Goal: Contribute content: Contribute content

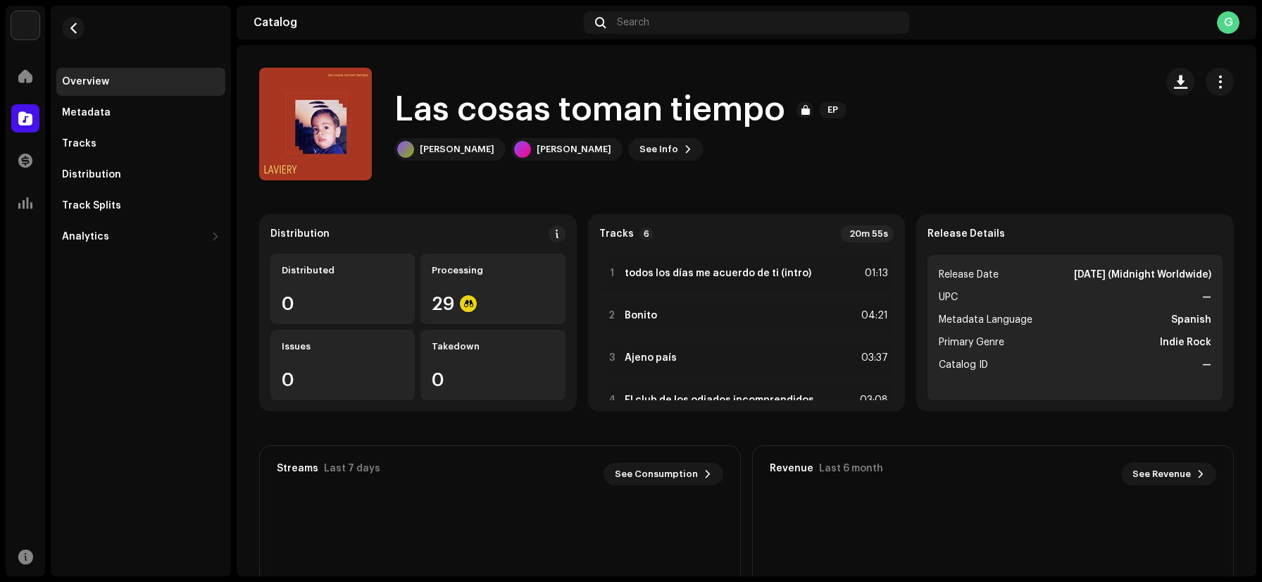
scroll to position [115, 0]
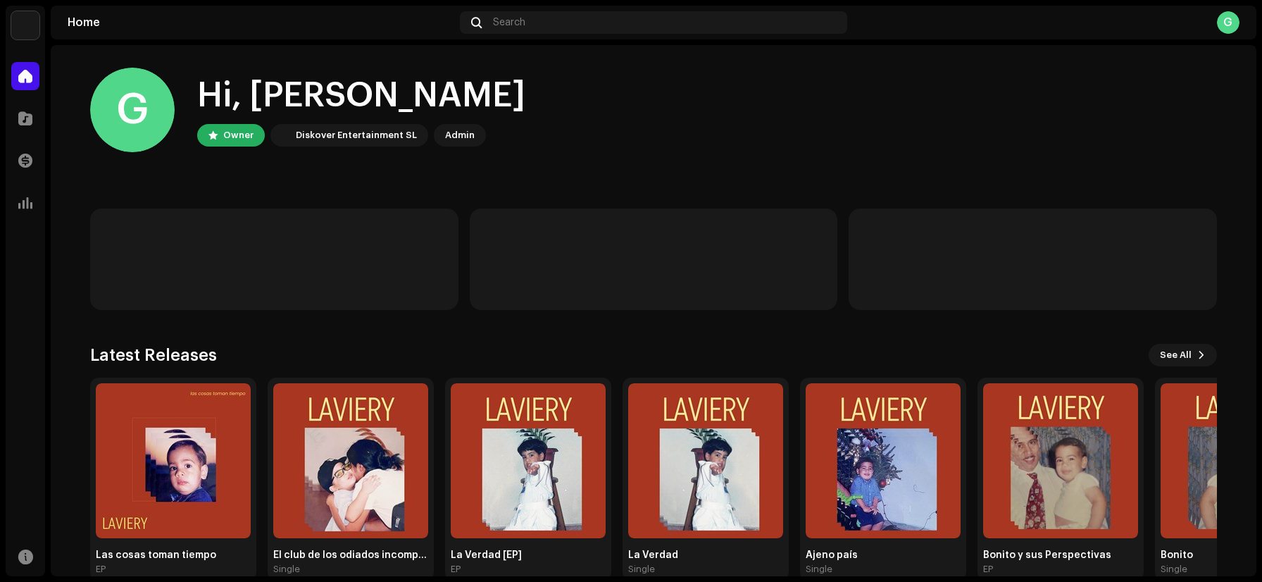
scroll to position [27, 0]
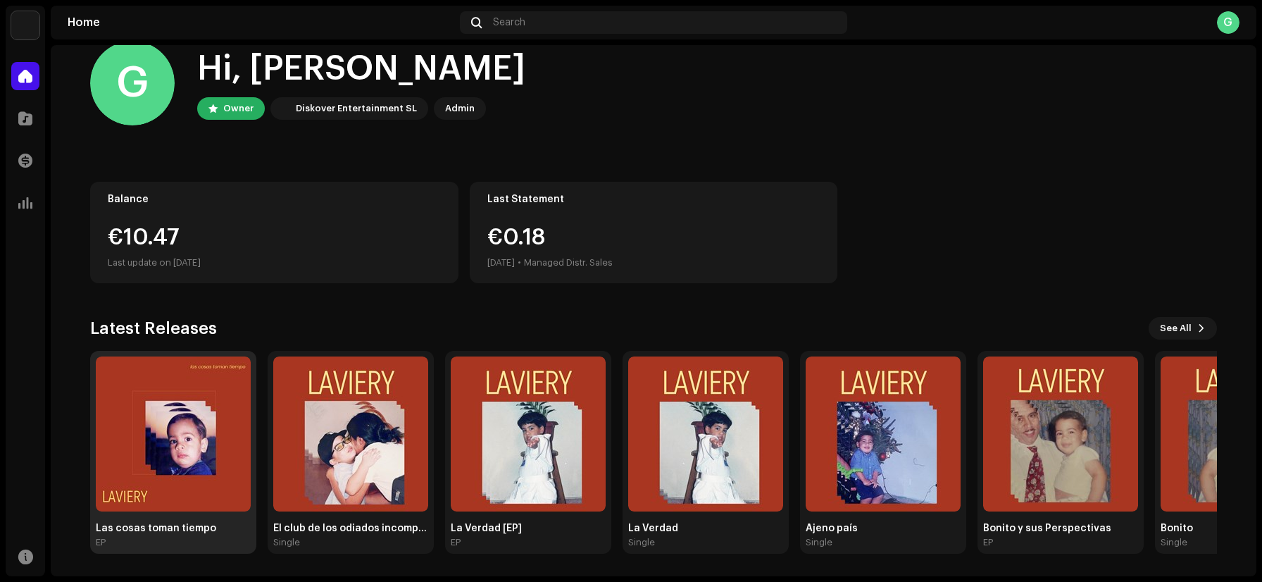
click at [179, 413] on img at bounding box center [173, 433] width 155 height 155
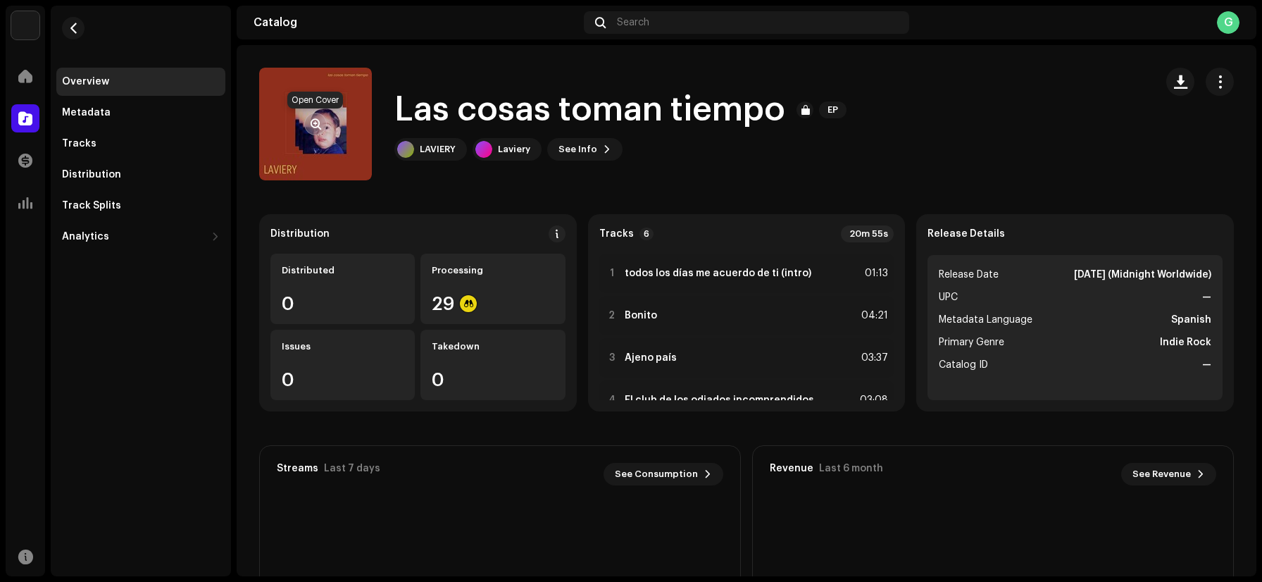
click at [318, 123] on span "button" at bounding box center [315, 123] width 11 height 11
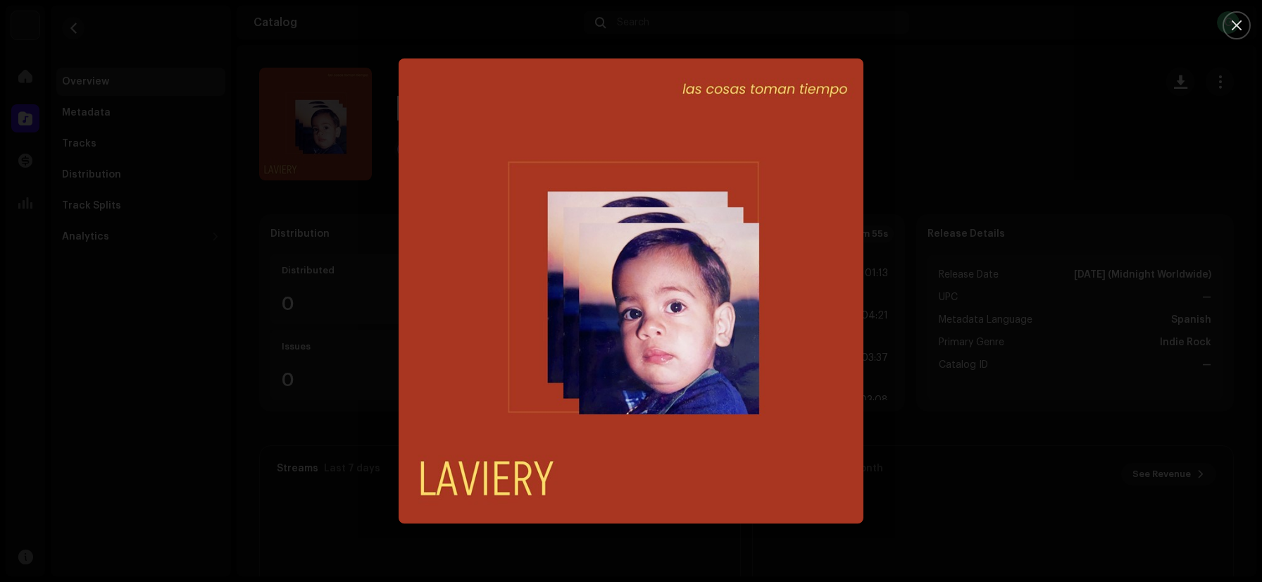
click at [926, 187] on div at bounding box center [631, 291] width 1262 height 582
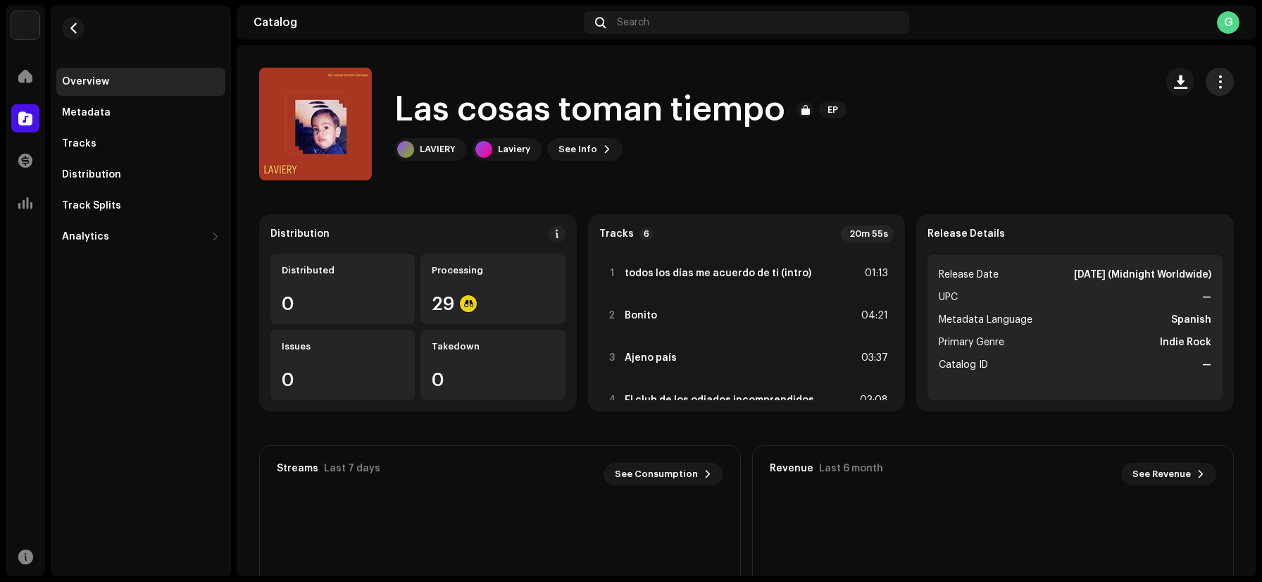
click at [1213, 79] on span "button" at bounding box center [1219, 81] width 13 height 11
click at [960, 116] on div "Las cosas [PERSON_NAME] tiempo EP LAVIERY Laviery See Info" at bounding box center [701, 124] width 884 height 113
click at [587, 151] on span "See Info" at bounding box center [577, 149] width 39 height 28
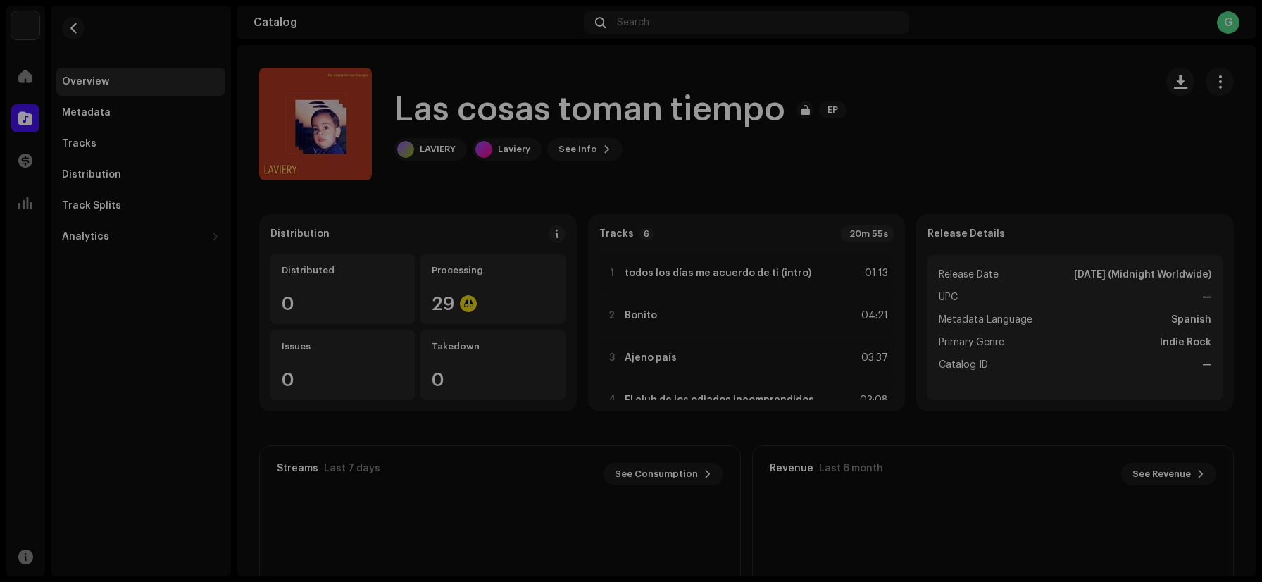
click at [960, 128] on div "Las cosas [PERSON_NAME] tiempo 3048992 Metadata Distribution Metadata Language …" at bounding box center [631, 291] width 1262 height 582
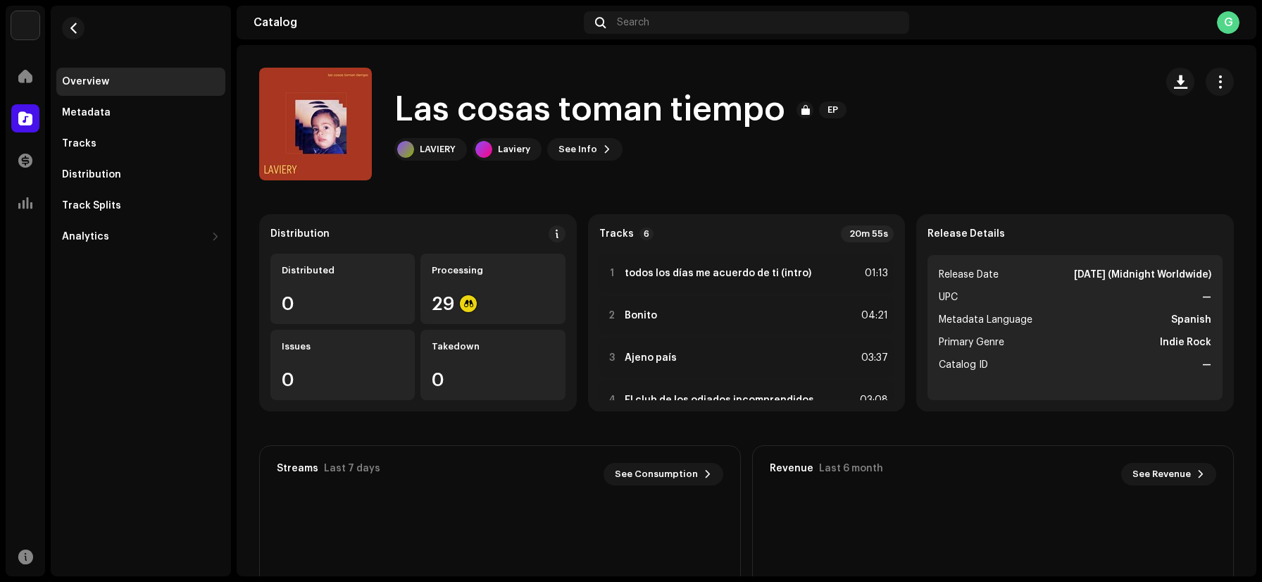
click at [112, 81] on div "Overview" at bounding box center [141, 81] width 158 height 11
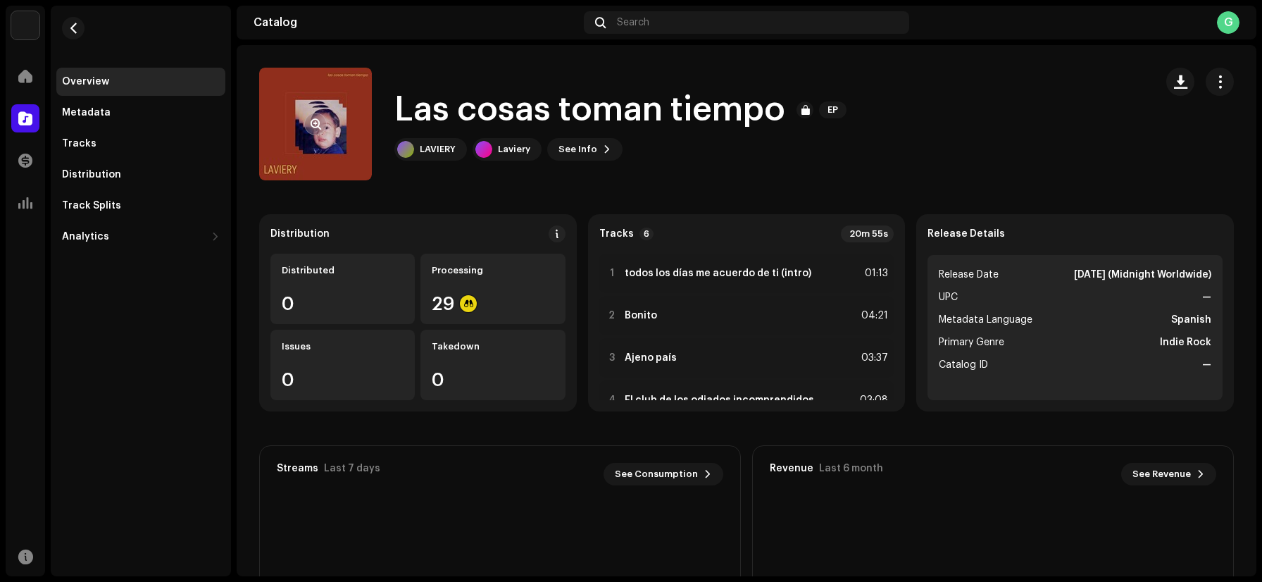
click at [334, 124] on re-a-cover at bounding box center [315, 124] width 113 height 113
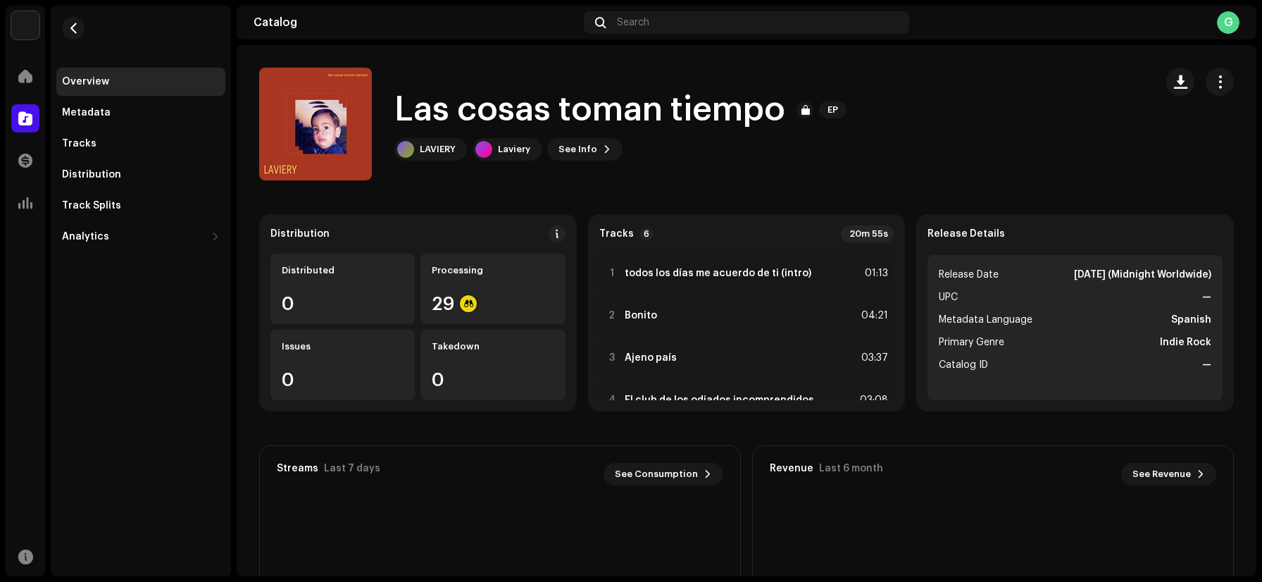
click at [115, 73] on div "Overview" at bounding box center [140, 82] width 169 height 28
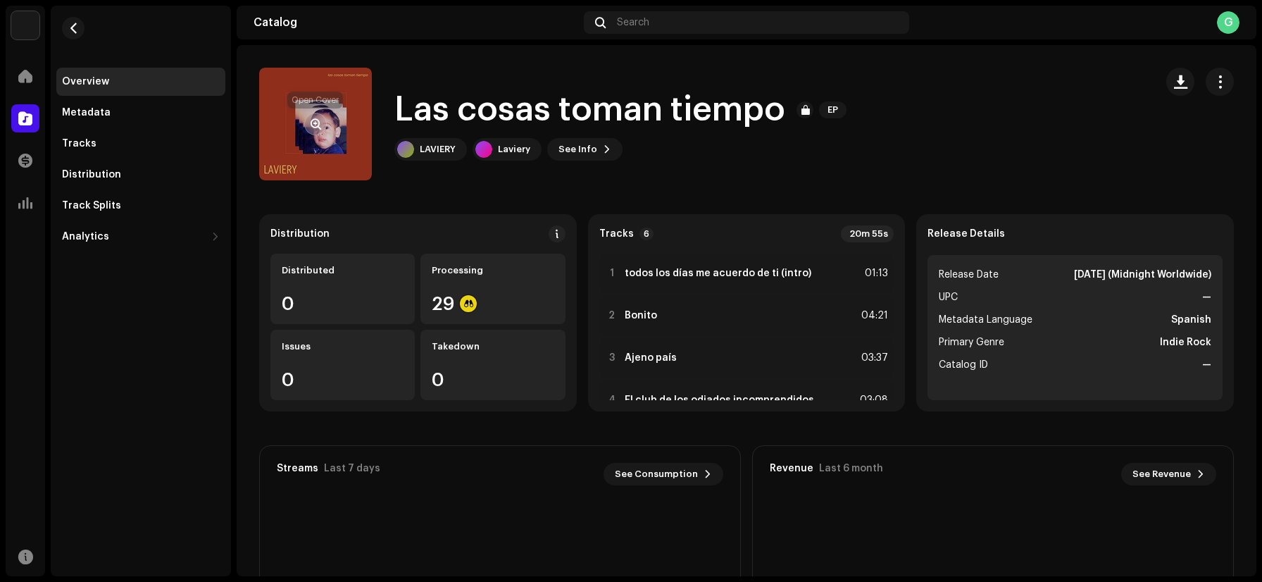
click at [320, 118] on span "button" at bounding box center [315, 123] width 11 height 11
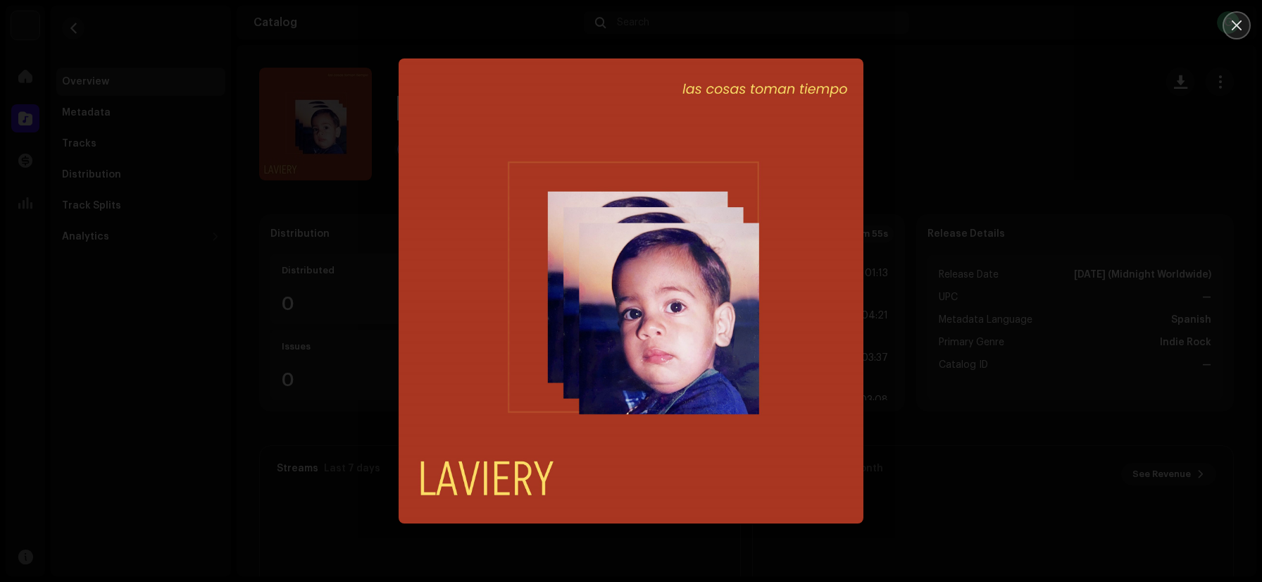
click at [1233, 18] on button "Close" at bounding box center [1236, 25] width 28 height 28
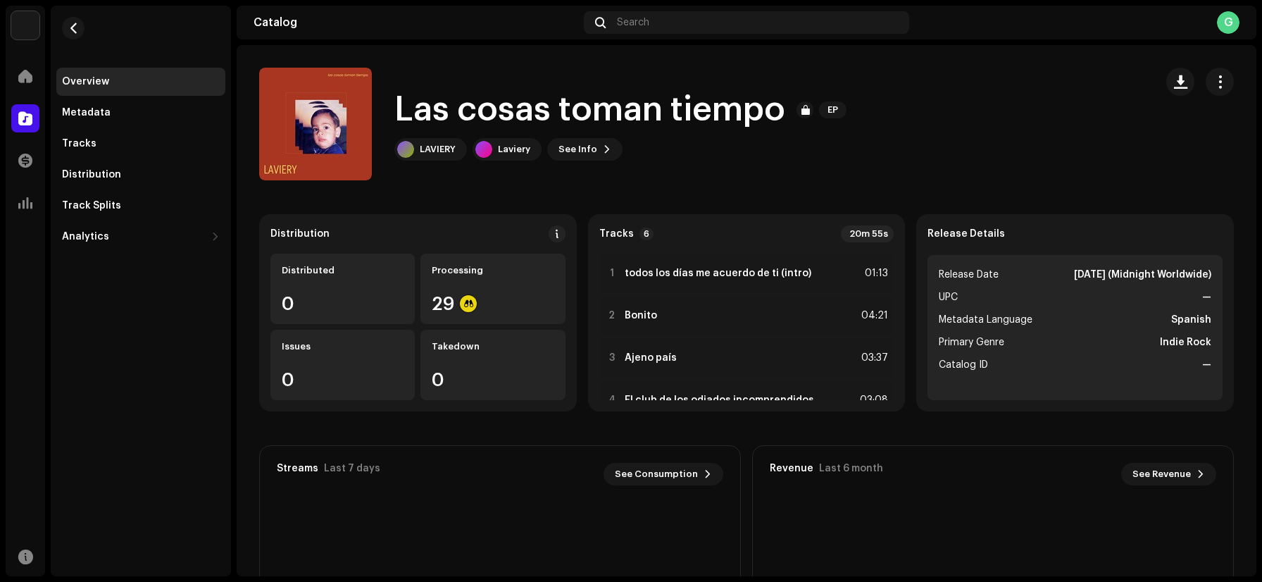
click at [116, 88] on div "Overview" at bounding box center [140, 82] width 169 height 28
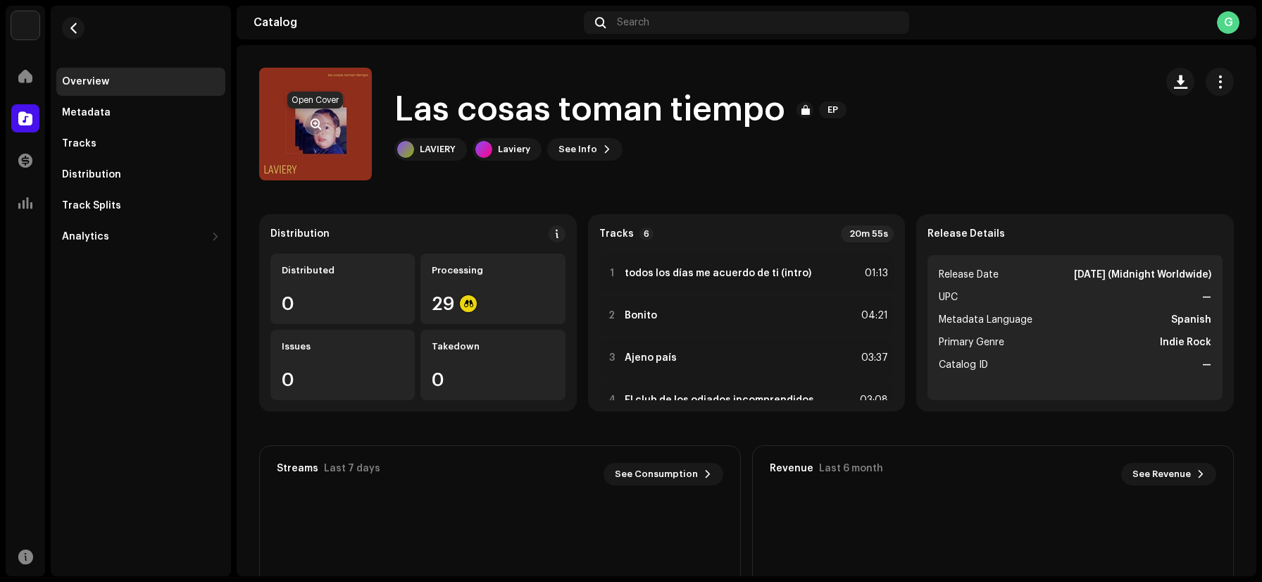
click at [315, 120] on span "button" at bounding box center [315, 123] width 11 height 11
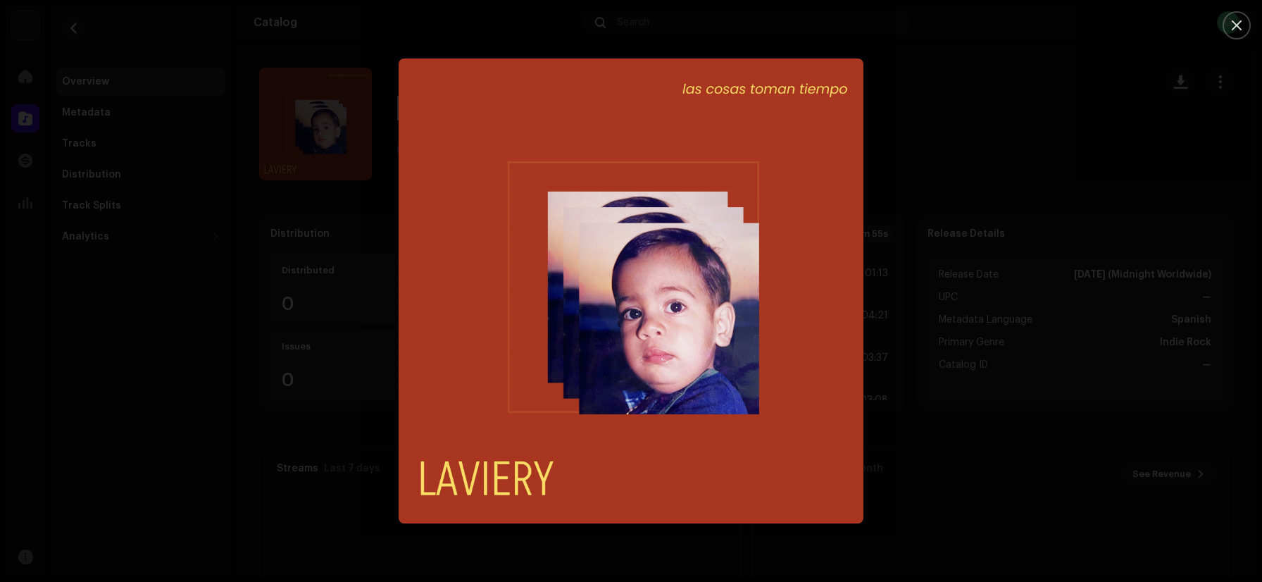
click at [1024, 237] on div at bounding box center [631, 291] width 1262 height 582
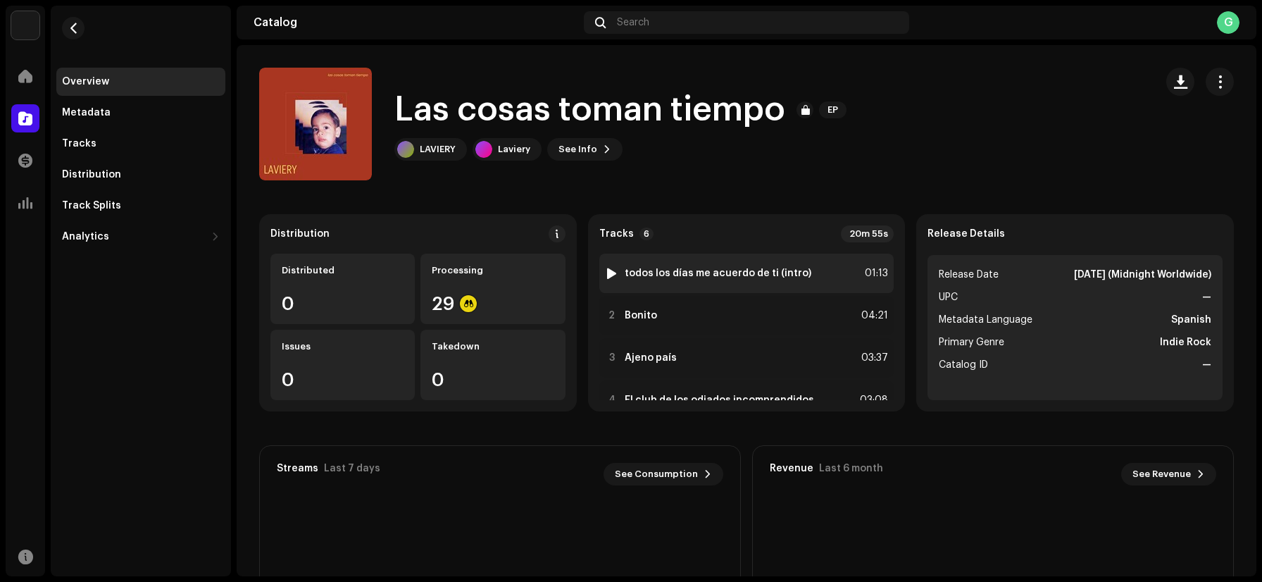
click at [606, 271] on div at bounding box center [611, 273] width 11 height 11
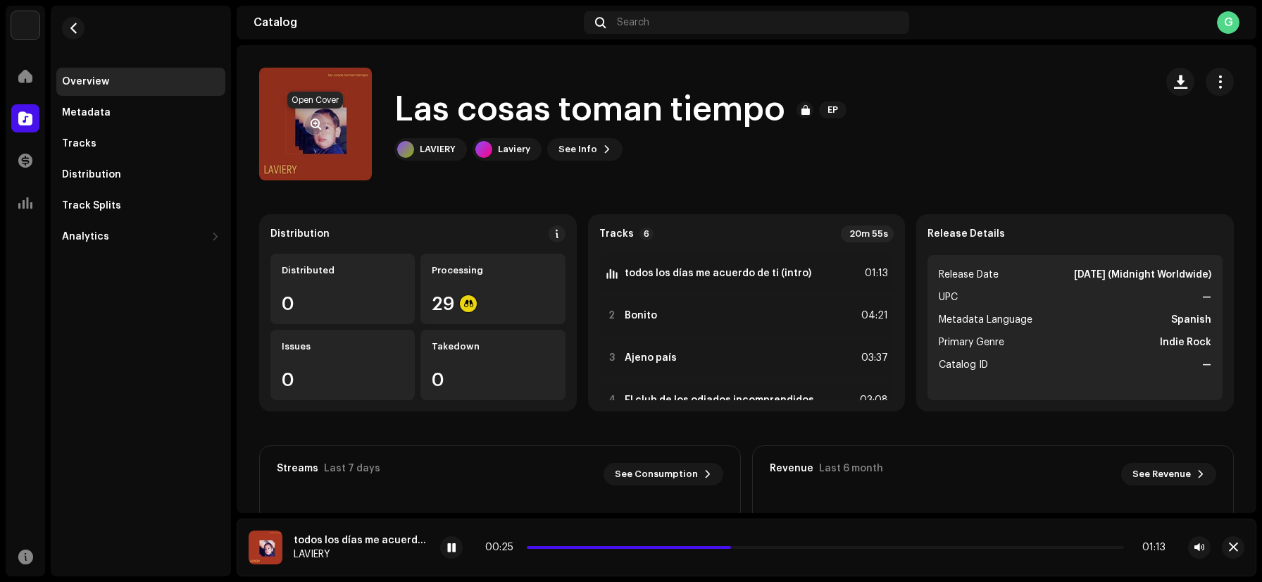
click at [310, 118] on span "button" at bounding box center [315, 123] width 11 height 11
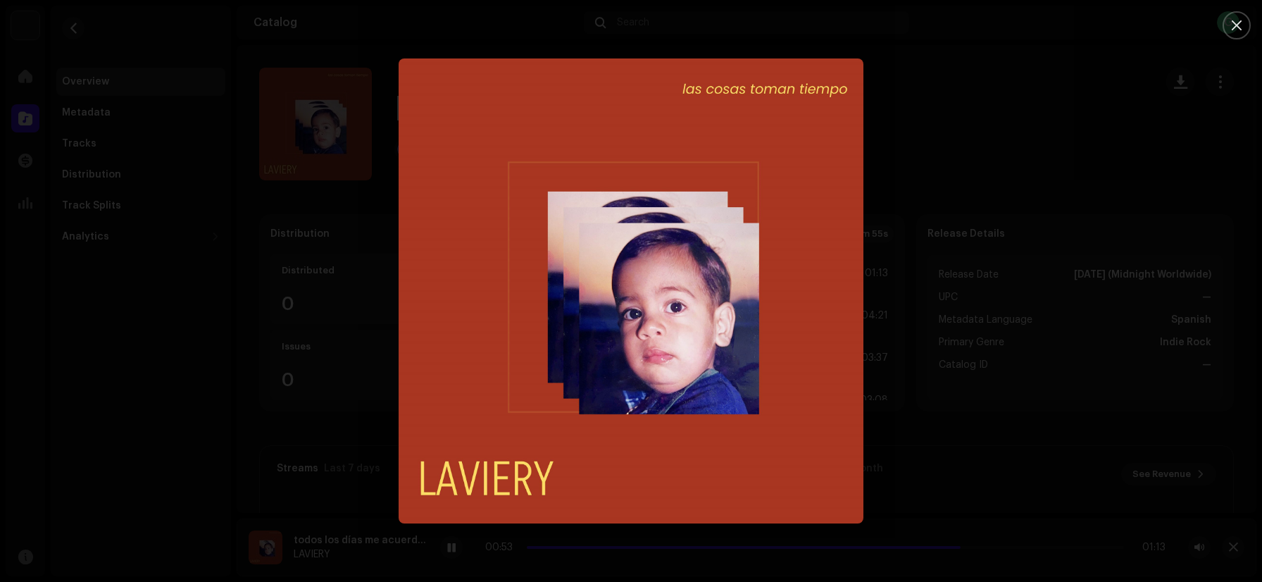
click at [1131, 157] on div at bounding box center [631, 291] width 1262 height 582
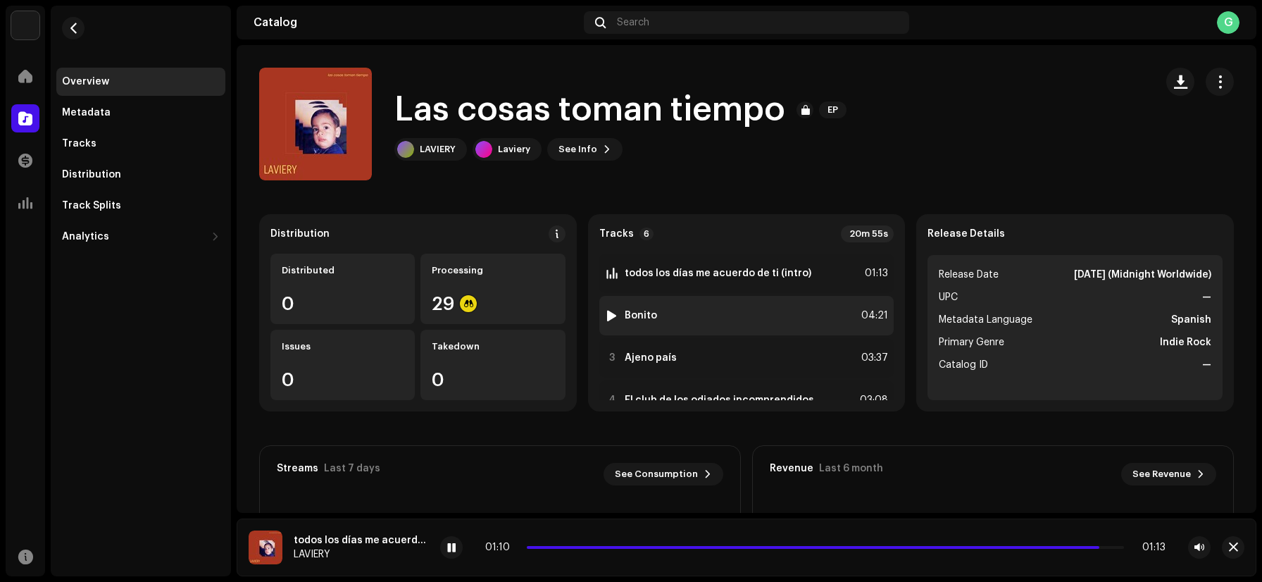
click at [608, 315] on div at bounding box center [611, 315] width 11 height 11
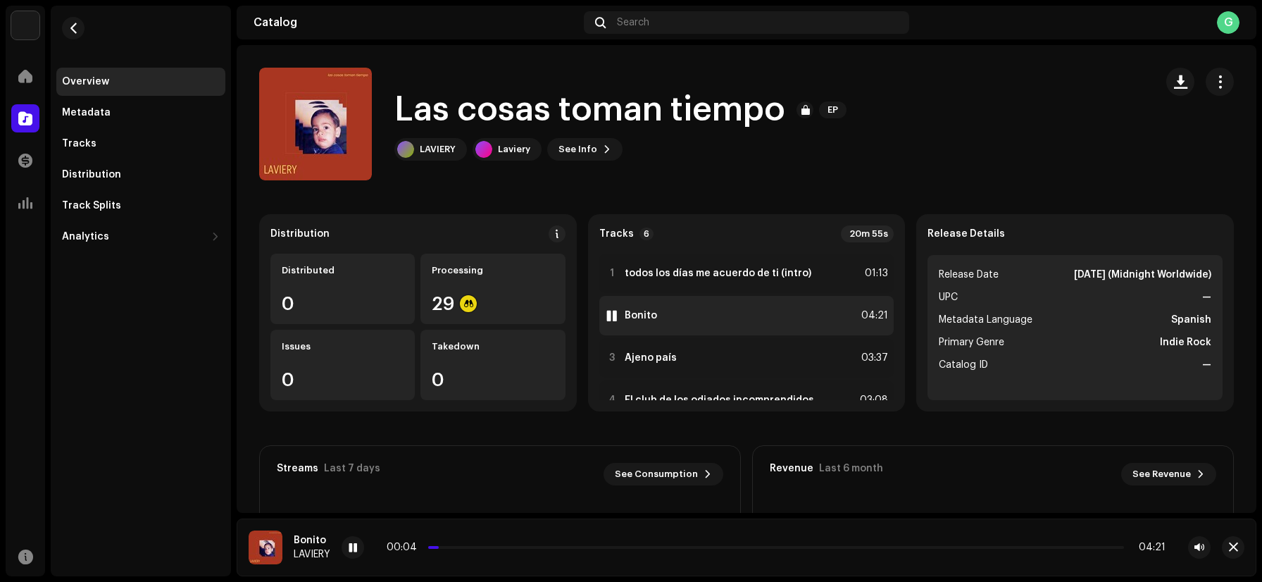
click at [608, 315] on div at bounding box center [611, 315] width 11 height 11
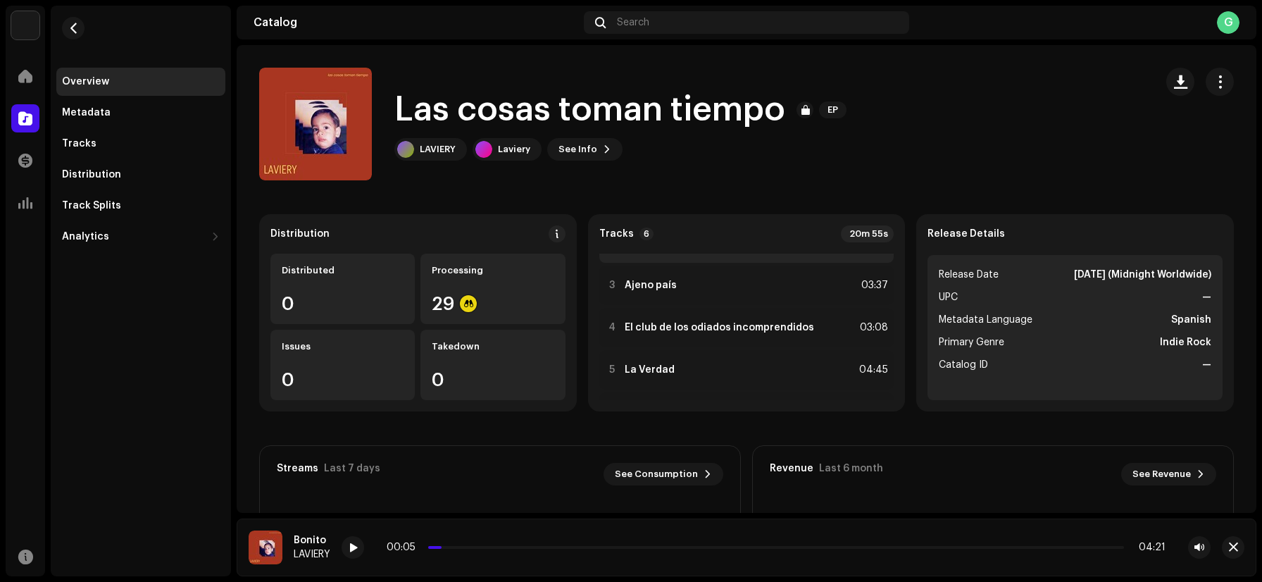
scroll to position [115, 0]
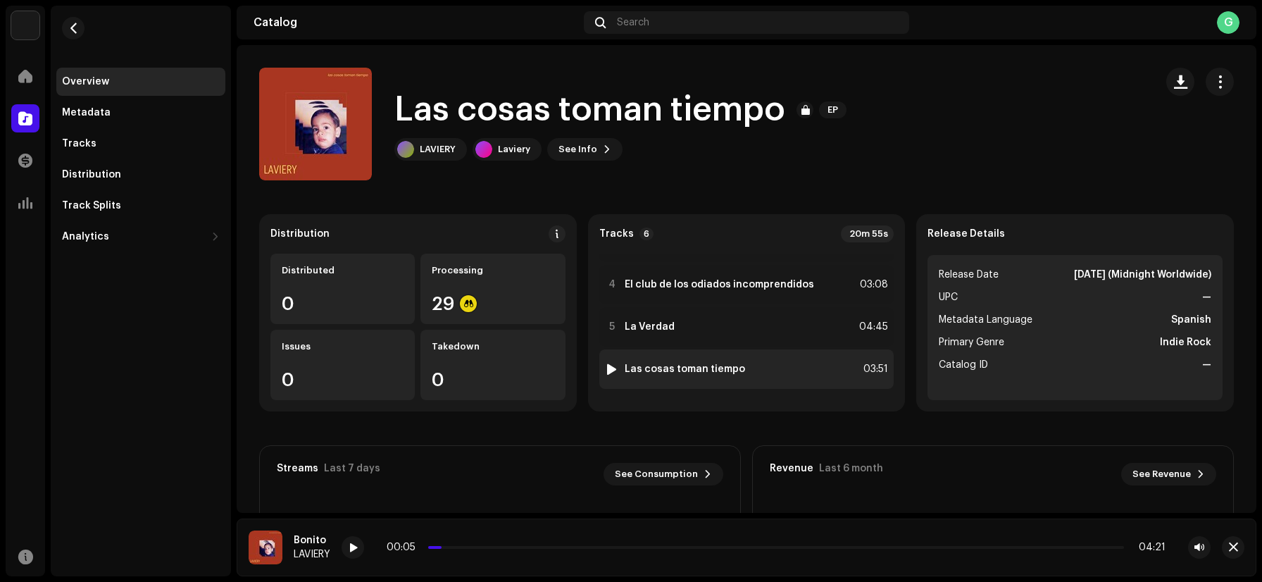
click at [608, 367] on div at bounding box center [611, 368] width 11 height 11
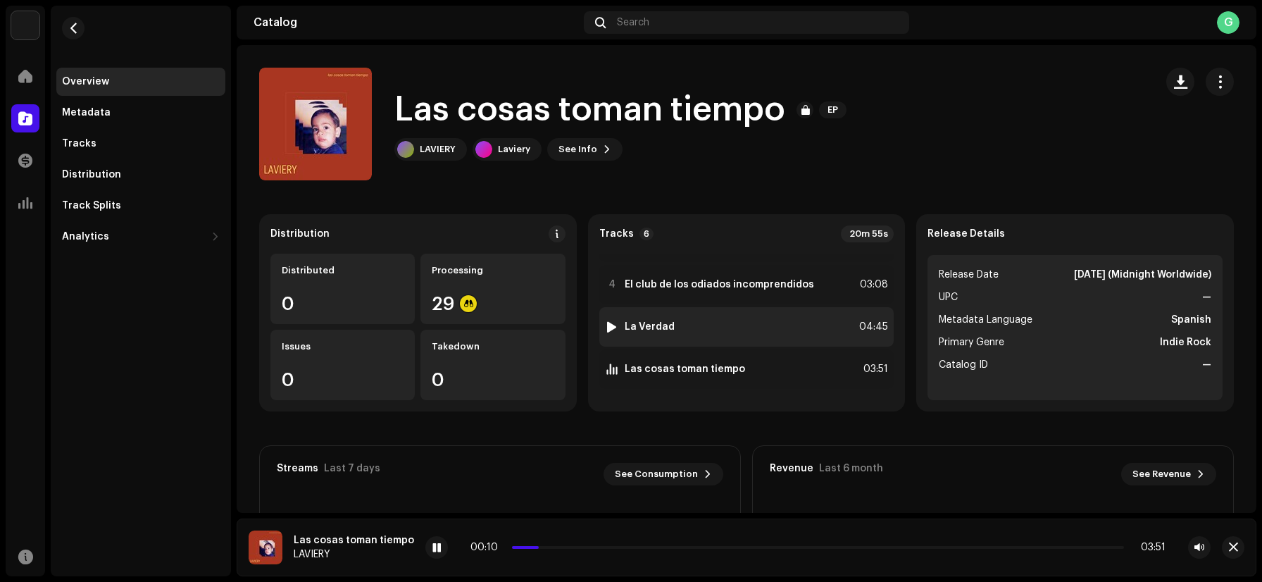
scroll to position [0, 0]
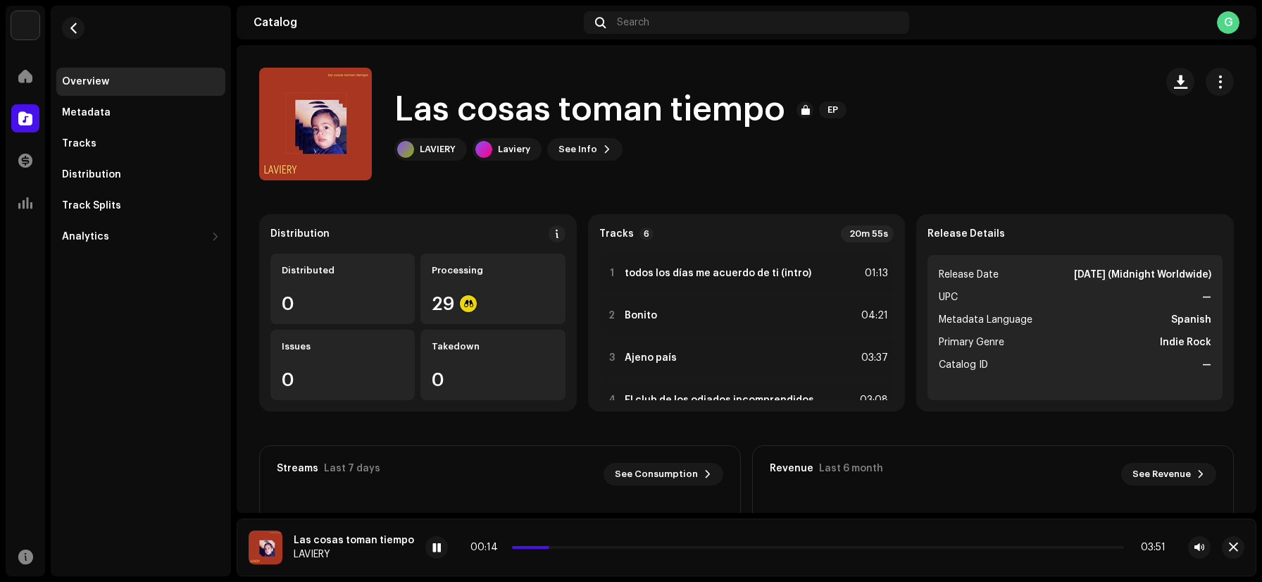
click at [1072, 545] on div "00:14 03:51" at bounding box center [817, 546] width 695 height 11
click at [1068, 547] on p-slider at bounding box center [818, 547] width 612 height 3
click at [1026, 546] on span at bounding box center [794, 547] width 564 height 3
click at [432, 545] on span at bounding box center [436, 547] width 8 height 11
click at [73, 16] on re-m-nav-back at bounding box center [73, 37] width 34 height 62
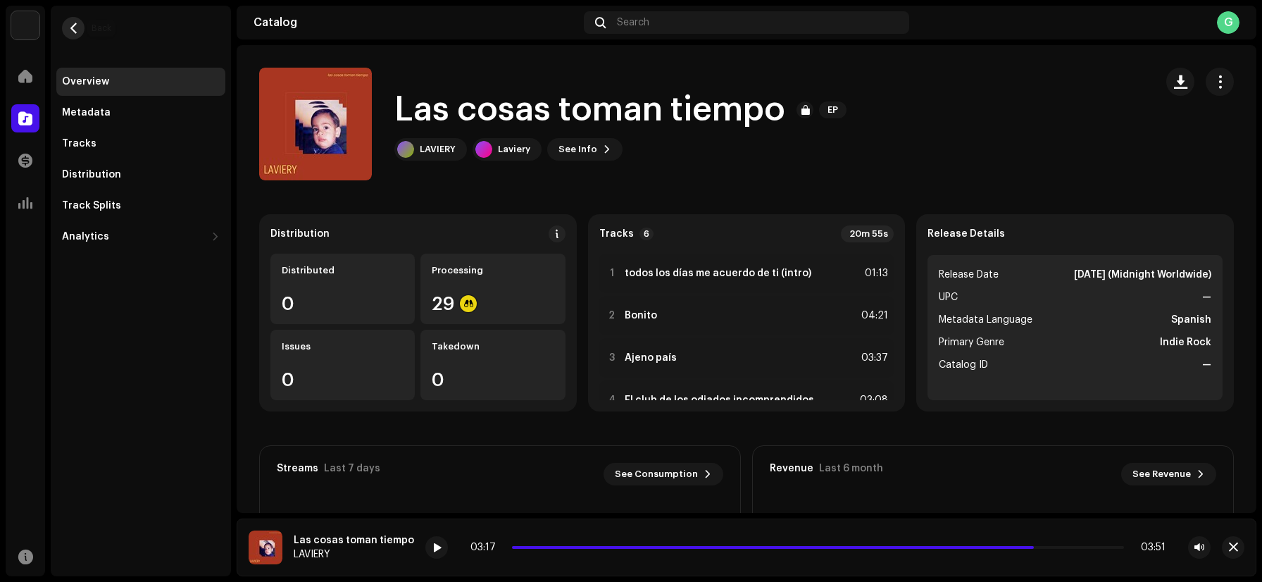
click at [73, 37] on button "button" at bounding box center [73, 28] width 23 height 23
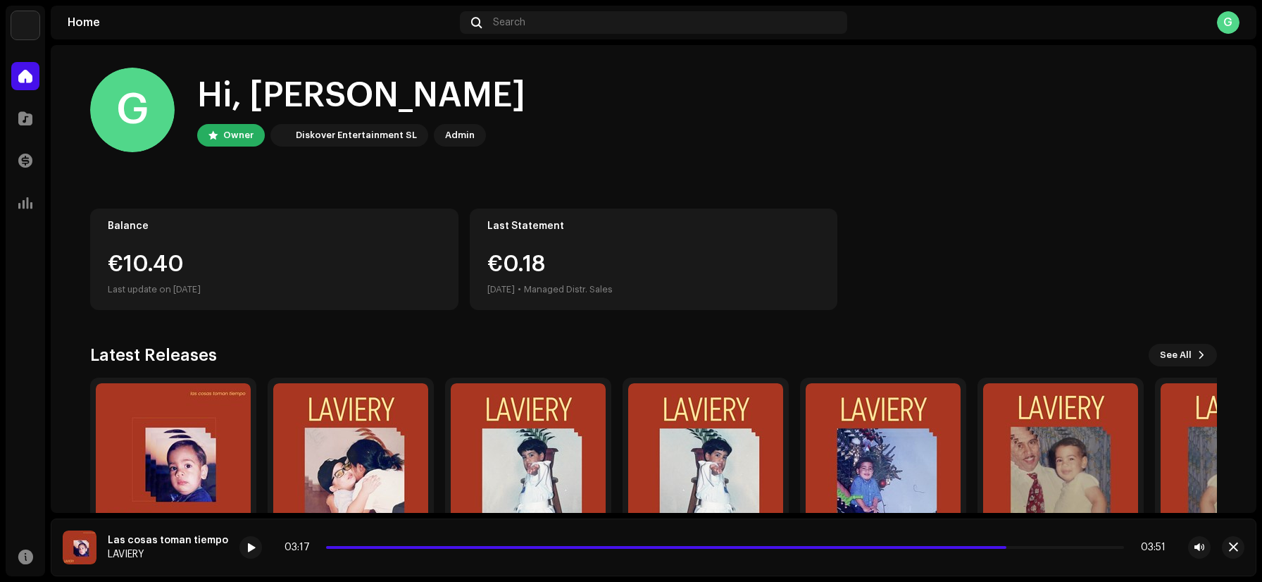
scroll to position [90, 0]
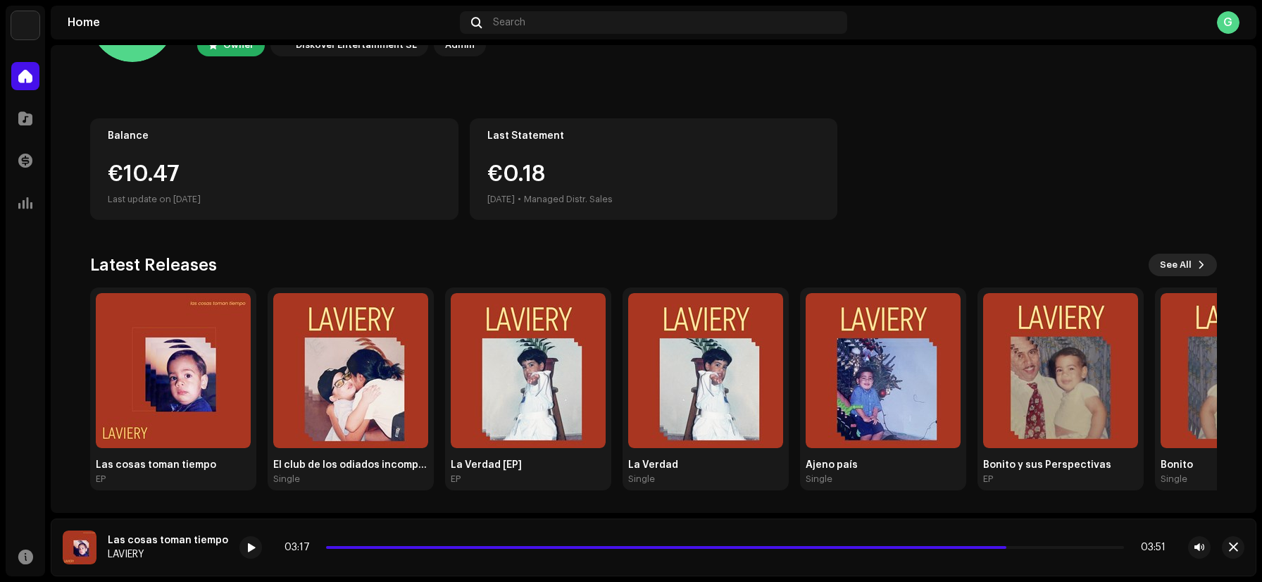
click at [1169, 275] on span "See All" at bounding box center [1176, 265] width 32 height 28
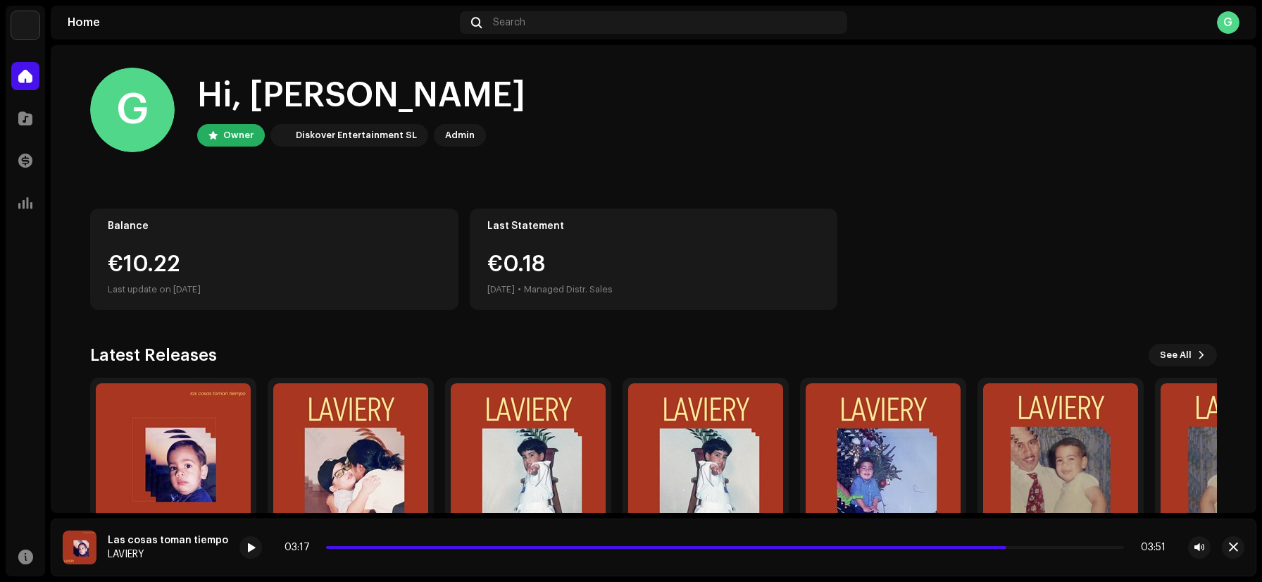
scroll to position [90, 0]
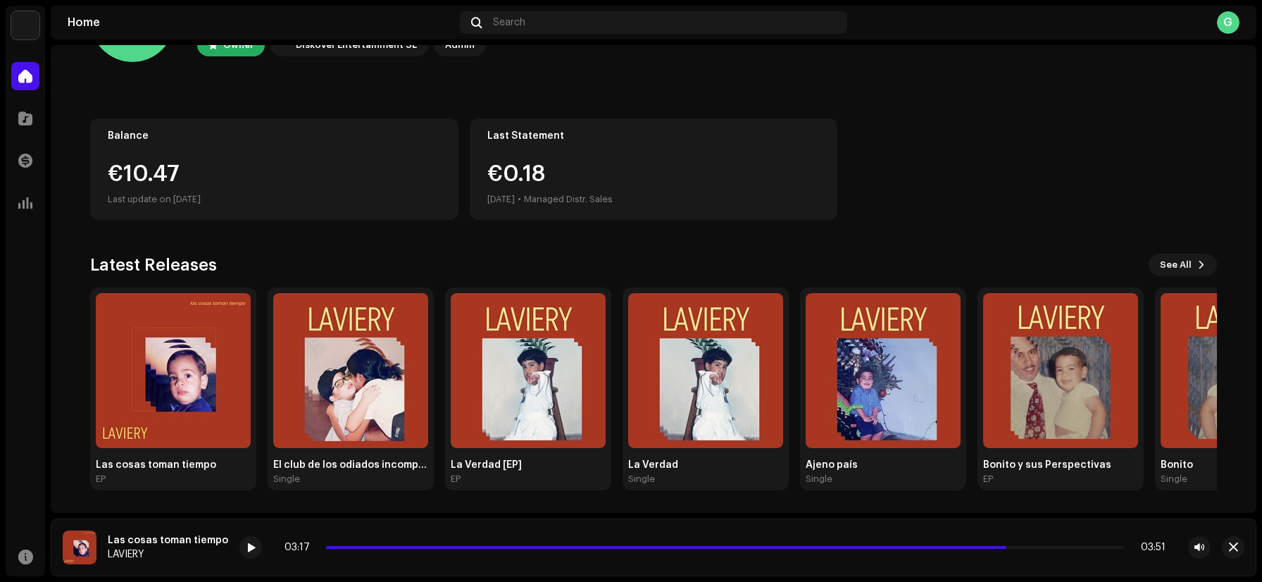
click at [546, 175] on div "€0.[DATE] • Managed Distr. Sales" at bounding box center [549, 185] width 125 height 45
click at [528, 175] on div "€0.[DATE] • Managed Distr. Sales" at bounding box center [549, 185] width 125 height 45
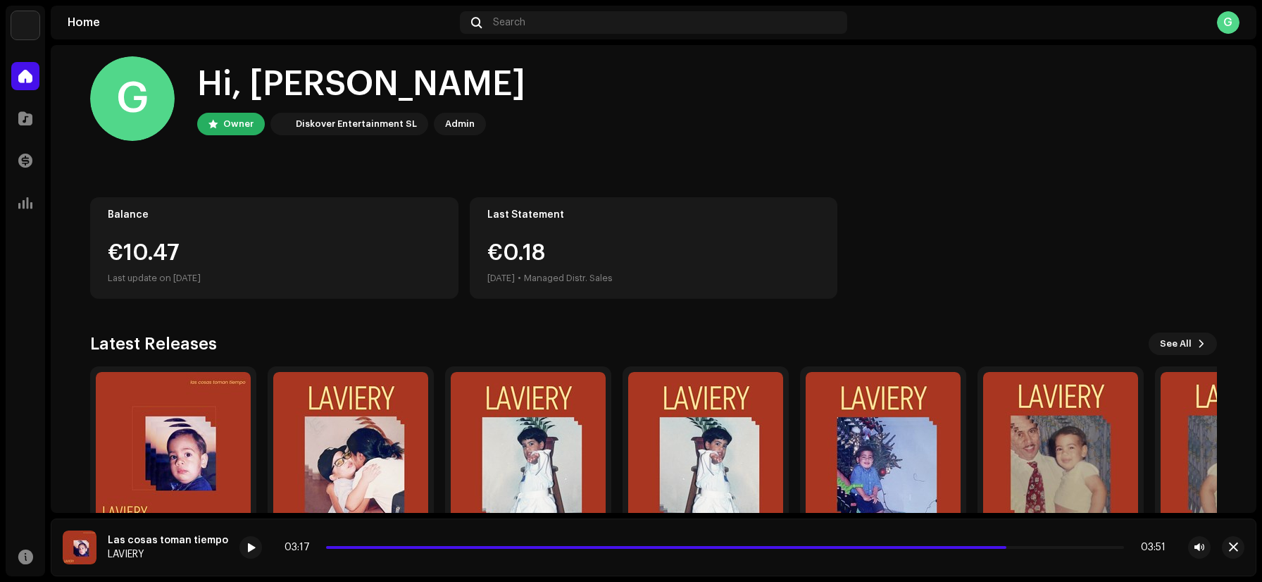
scroll to position [0, 0]
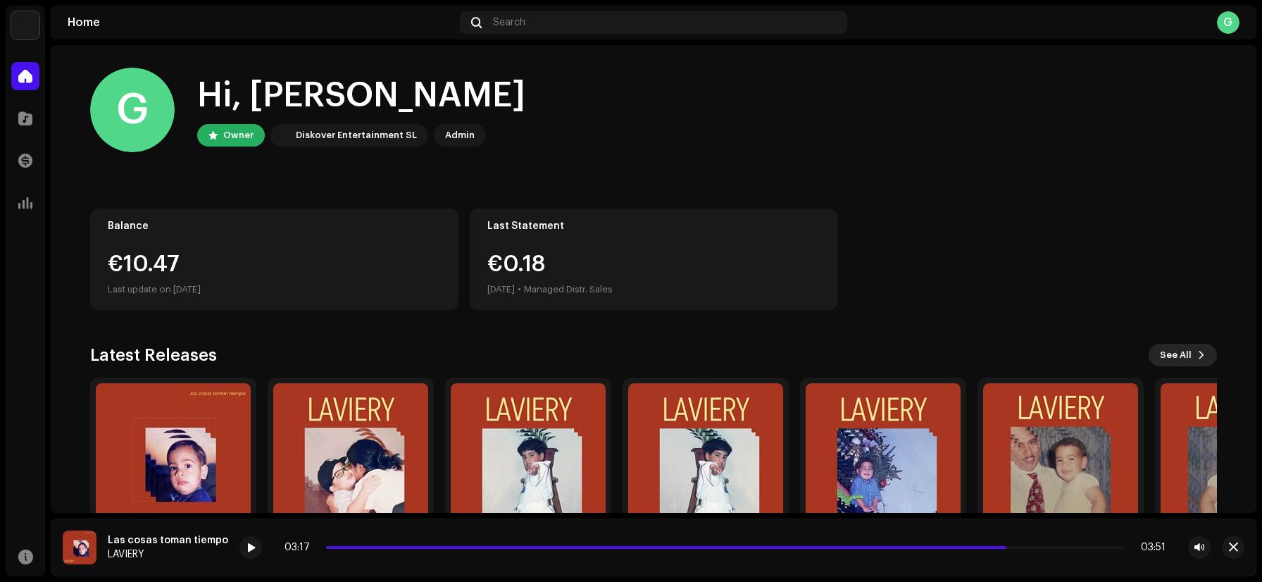
click at [1172, 351] on span "See All" at bounding box center [1176, 355] width 32 height 28
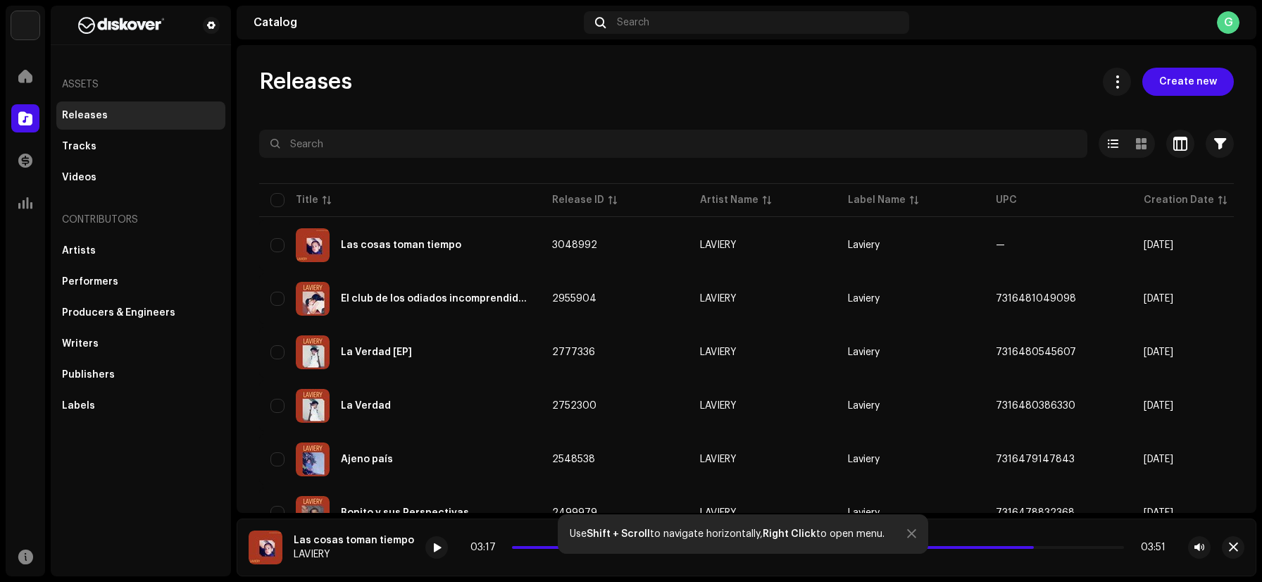
click at [79, 163] on div "Releases Tracks Videos" at bounding box center [140, 146] width 169 height 90
click at [79, 178] on div "Videos" at bounding box center [79, 177] width 34 height 11
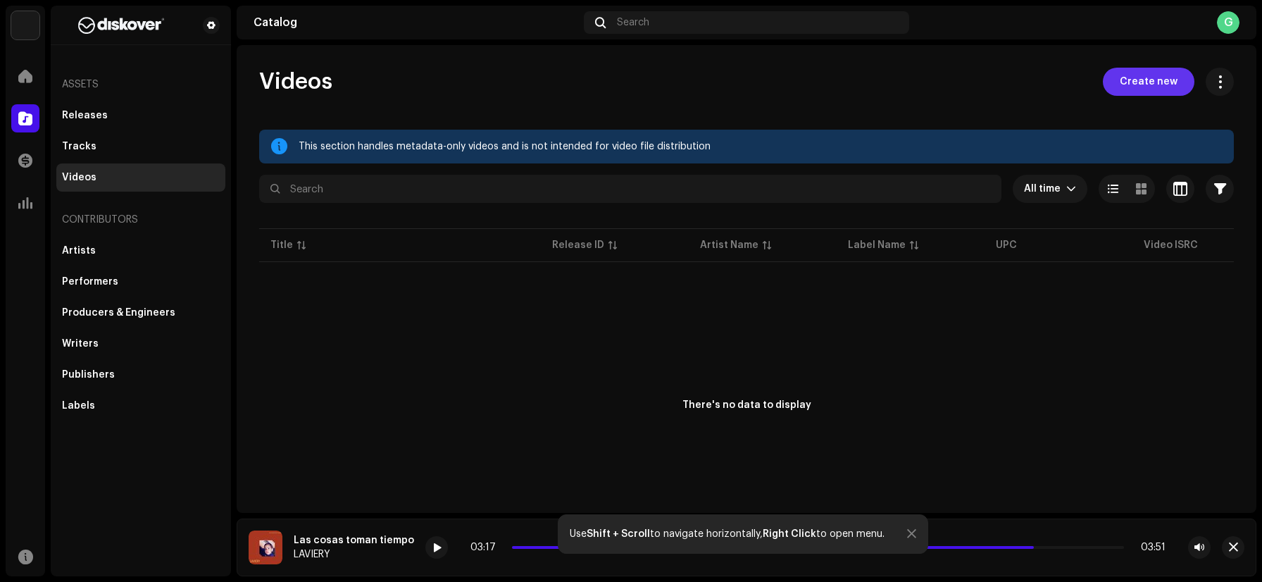
click at [1120, 90] on span "Create new" at bounding box center [1148, 82] width 58 height 28
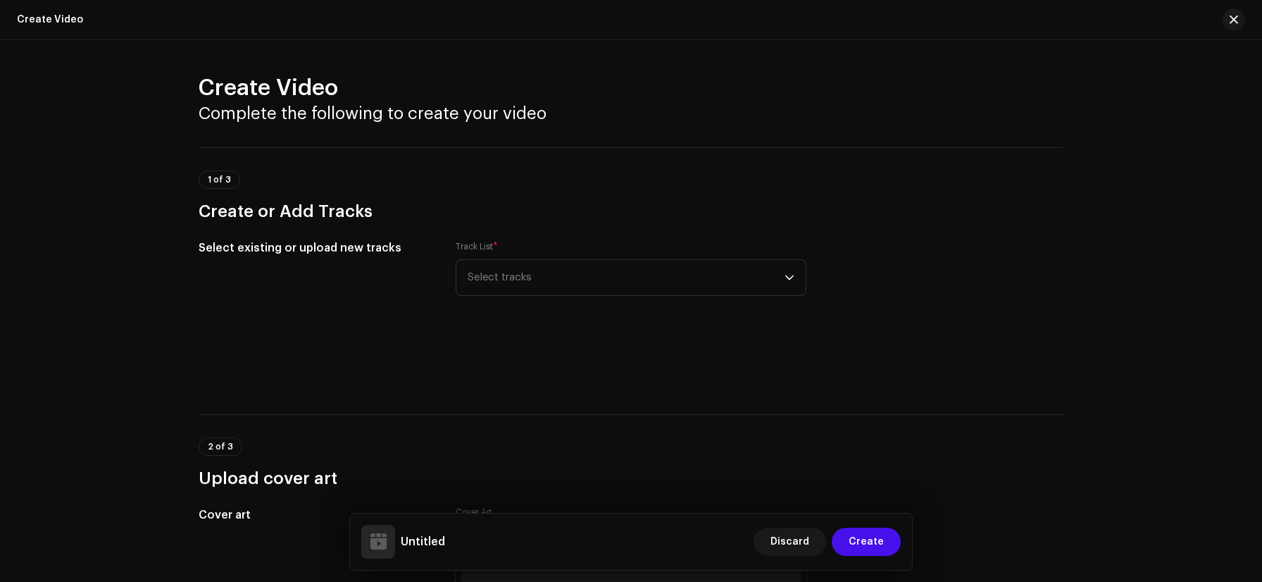
click at [551, 302] on div "Track List * Select tracks" at bounding box center [631, 309] width 351 height 141
click at [551, 286] on span "Select tracks" at bounding box center [625, 277] width 317 height 35
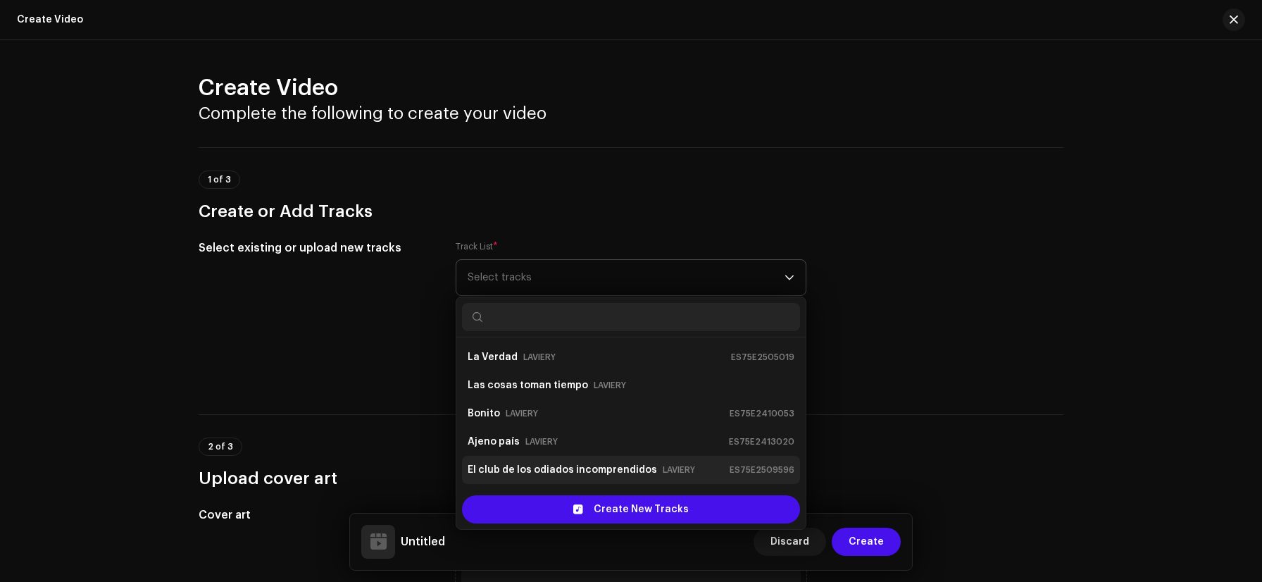
click at [560, 470] on strong "El club de los odiados incomprendidos" at bounding box center [561, 469] width 189 height 23
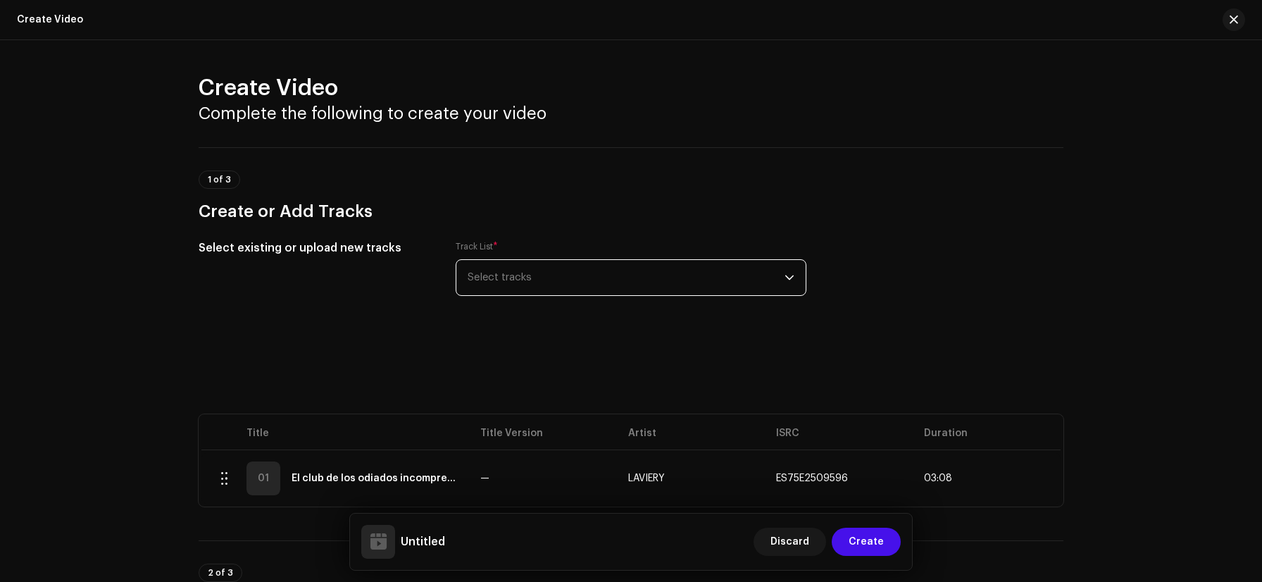
click at [597, 280] on span "Select tracks" at bounding box center [625, 277] width 317 height 35
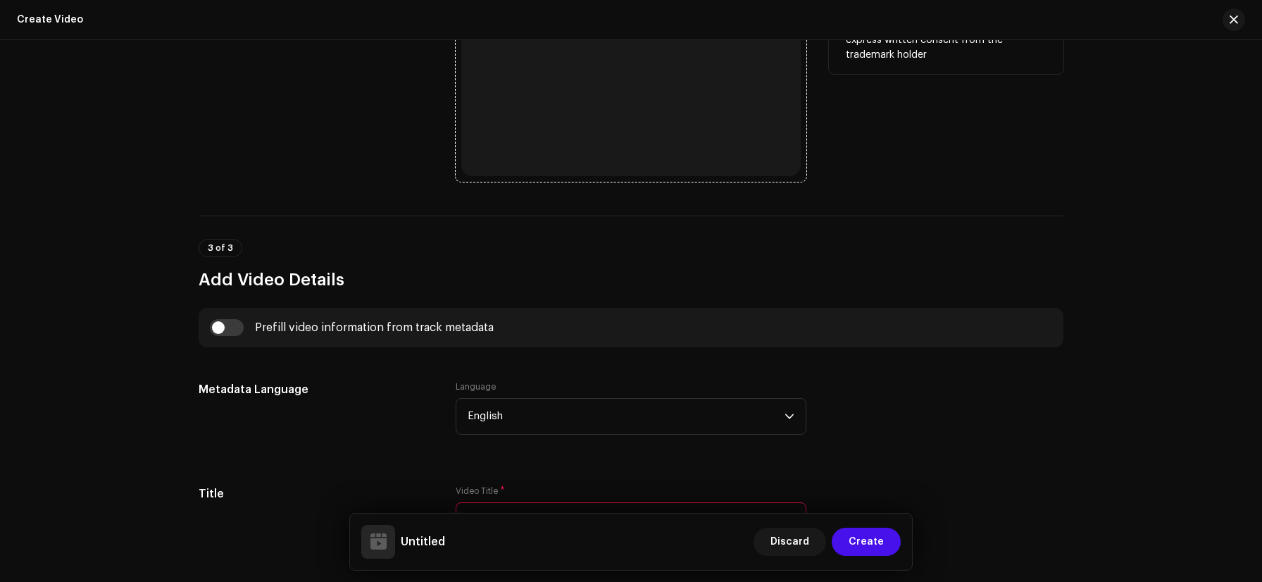
scroll to position [935, 0]
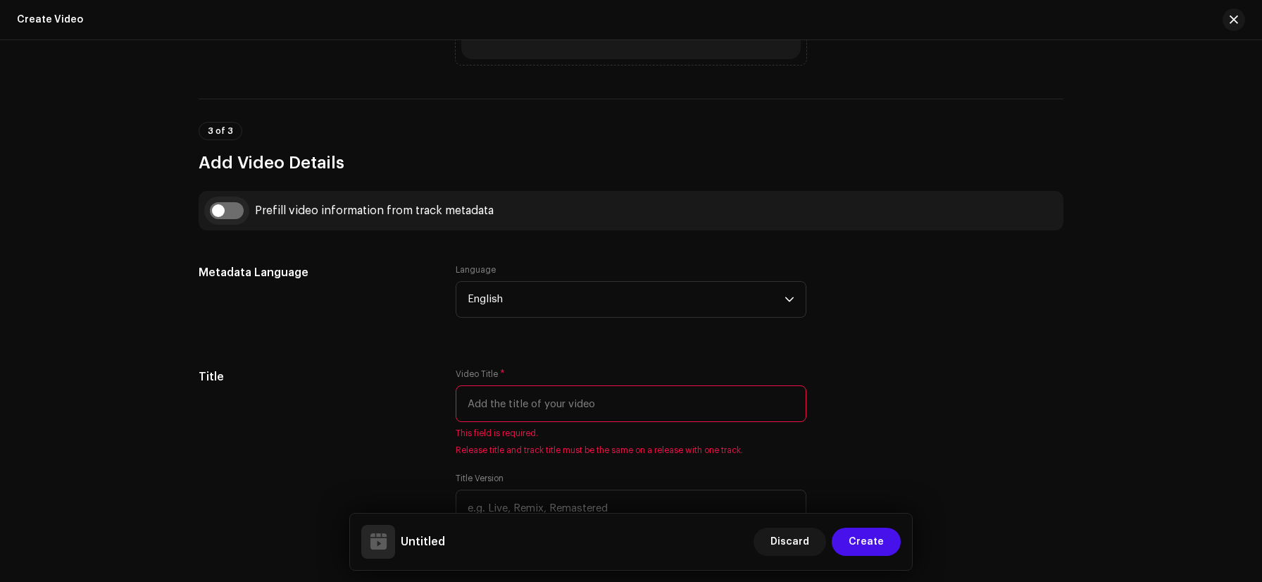
click at [232, 209] on input "checkbox" at bounding box center [227, 210] width 34 height 17
checkbox input "true"
type input "El club de los odiados incomprendidos"
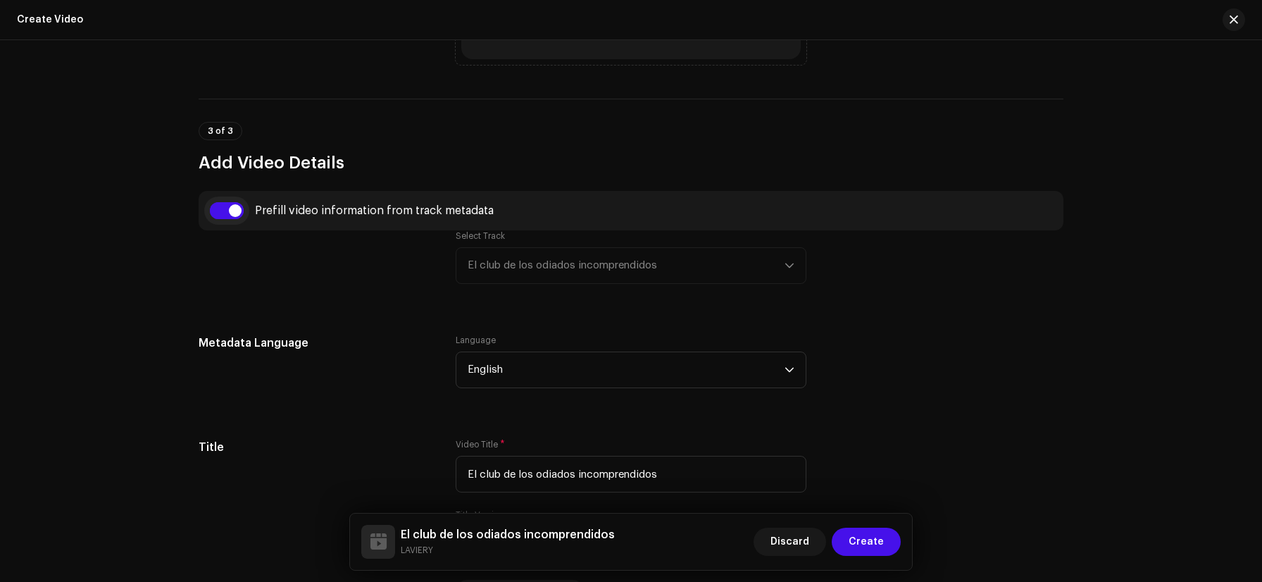
click at [237, 210] on input "checkbox" at bounding box center [227, 210] width 34 height 17
checkbox input "false"
radio input "false"
radio input "true"
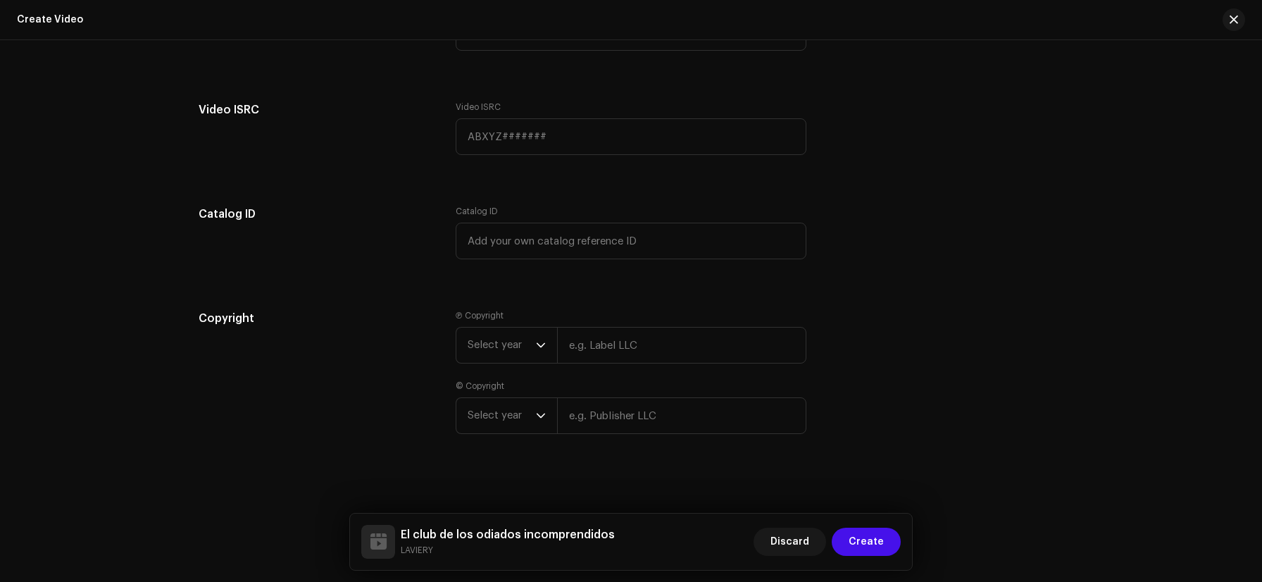
scroll to position [2106, 0]
click at [804, 544] on span "Discard" at bounding box center [789, 541] width 39 height 28
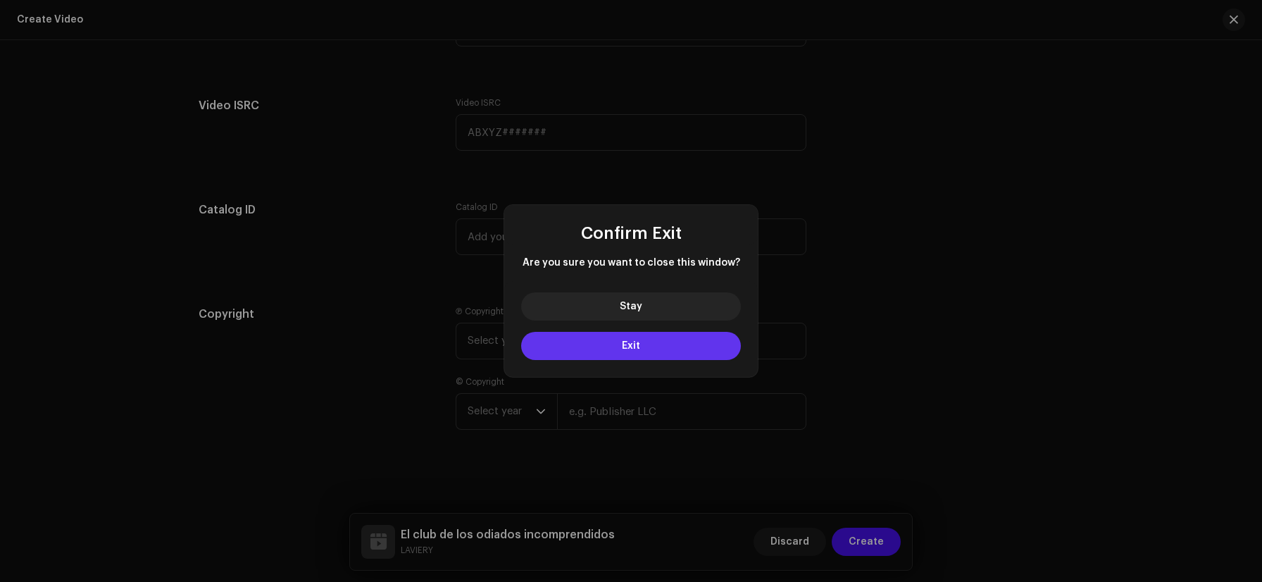
click at [658, 342] on button "Exit" at bounding box center [631, 346] width 220 height 28
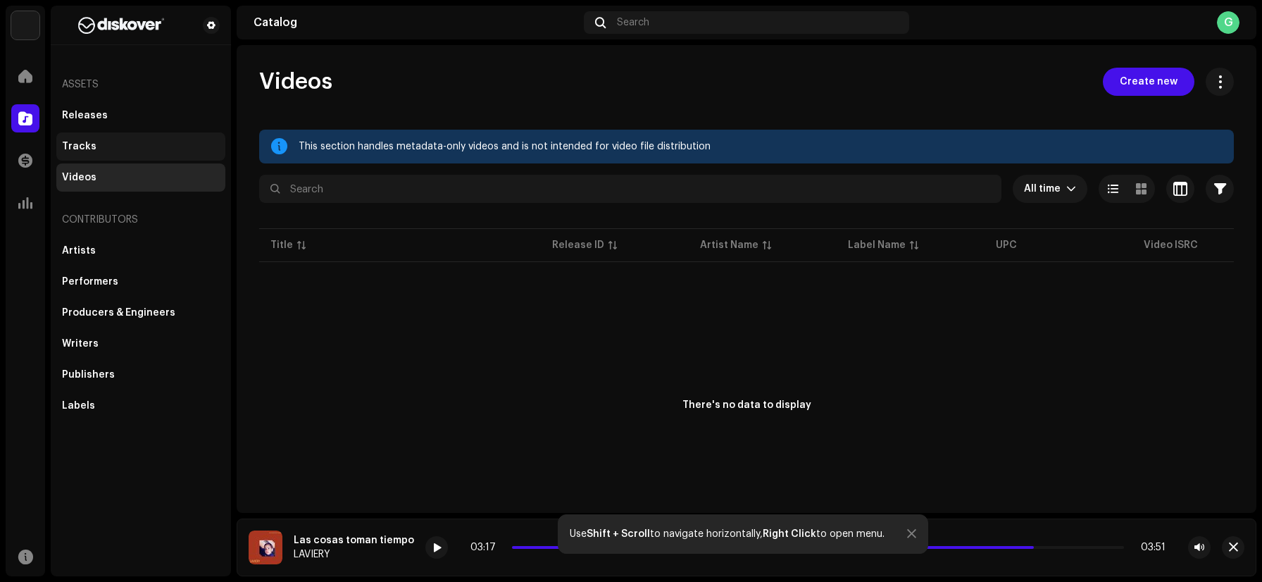
click at [133, 149] on div "Tracks" at bounding box center [141, 146] width 158 height 11
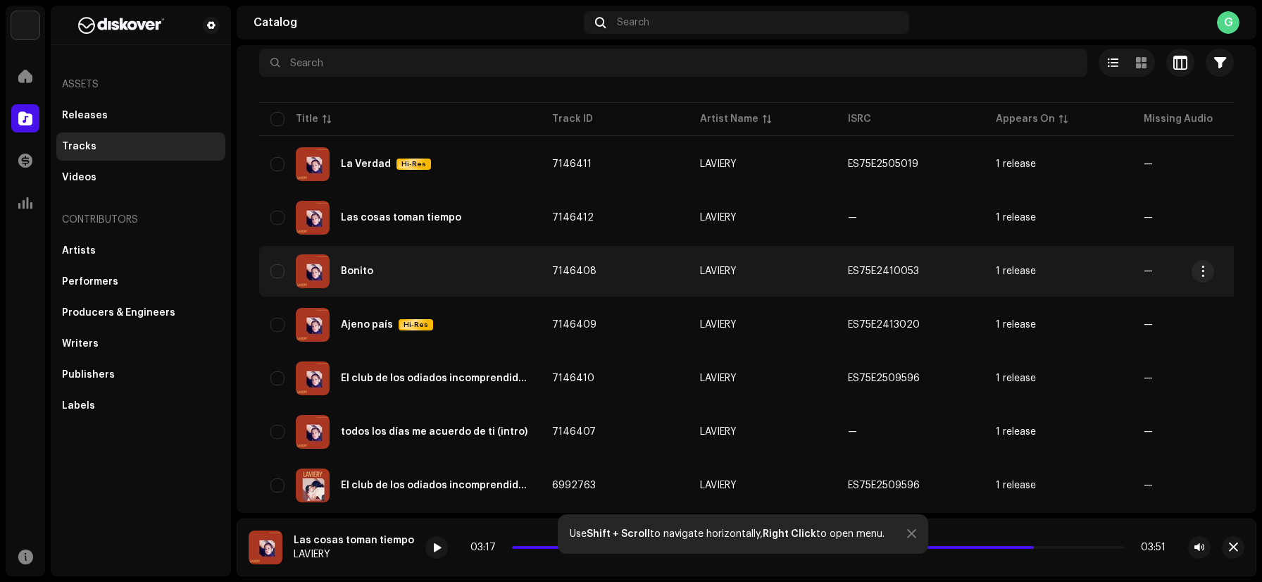
scroll to position [132, 0]
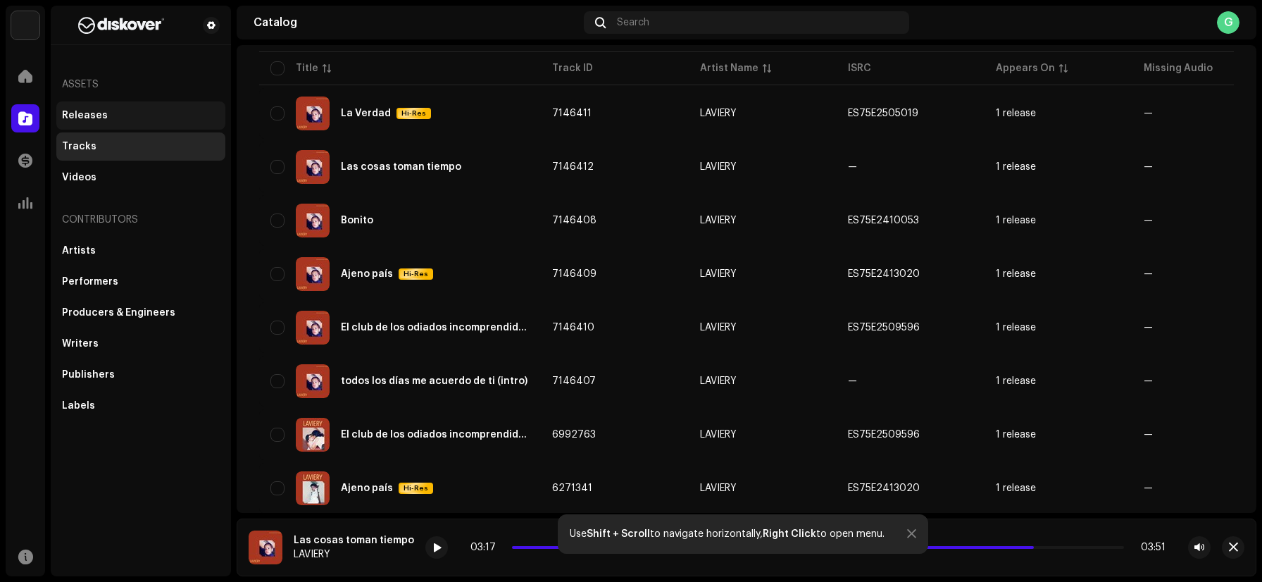
click at [117, 108] on div "Releases" at bounding box center [140, 115] width 169 height 28
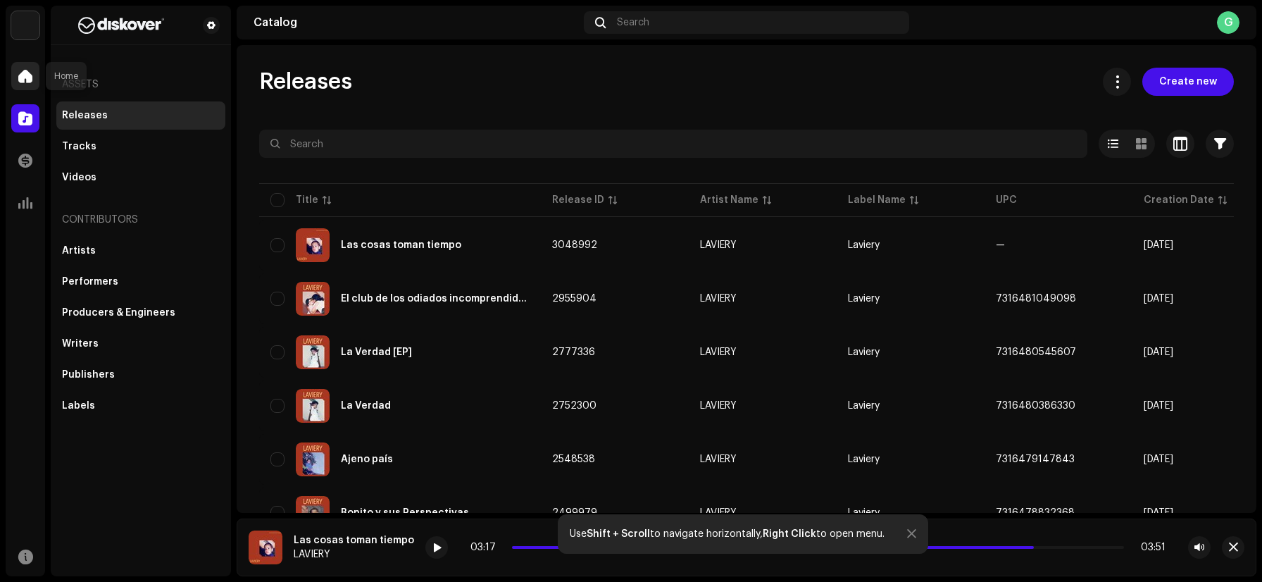
click at [20, 80] on span at bounding box center [25, 75] width 14 height 11
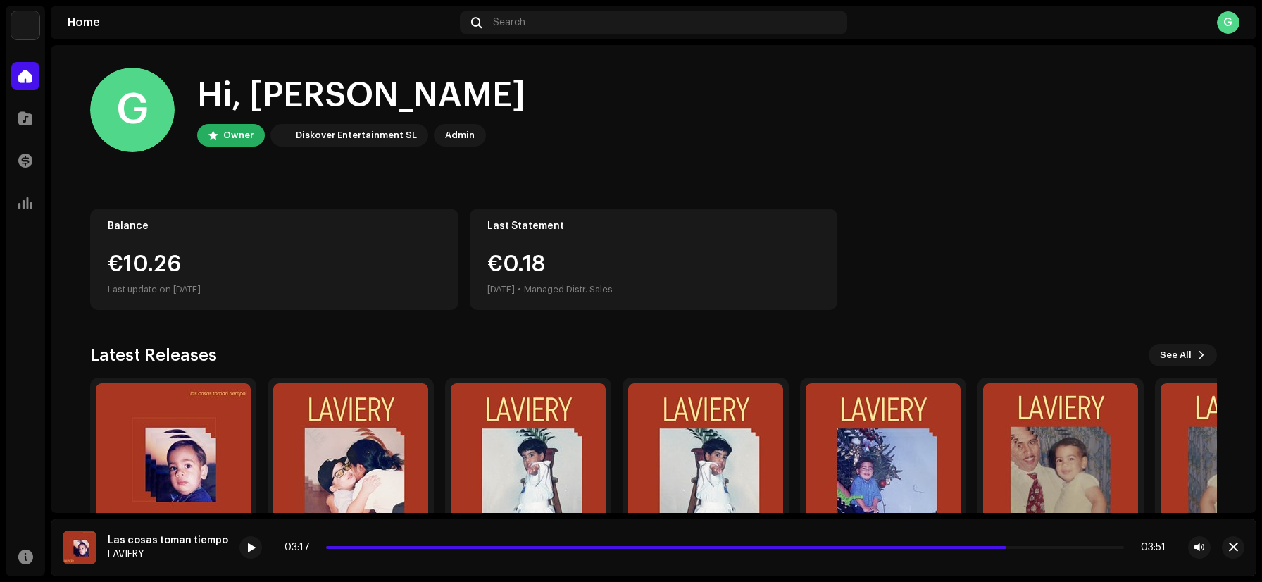
scroll to position [90, 0]
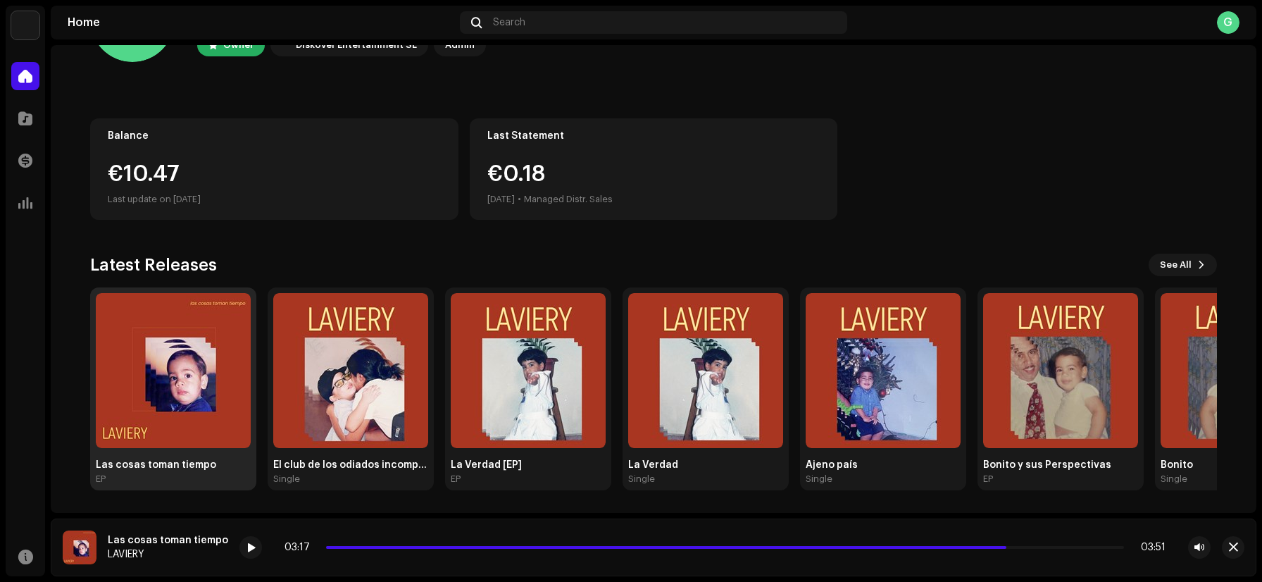
click at [182, 405] on img at bounding box center [173, 370] width 155 height 155
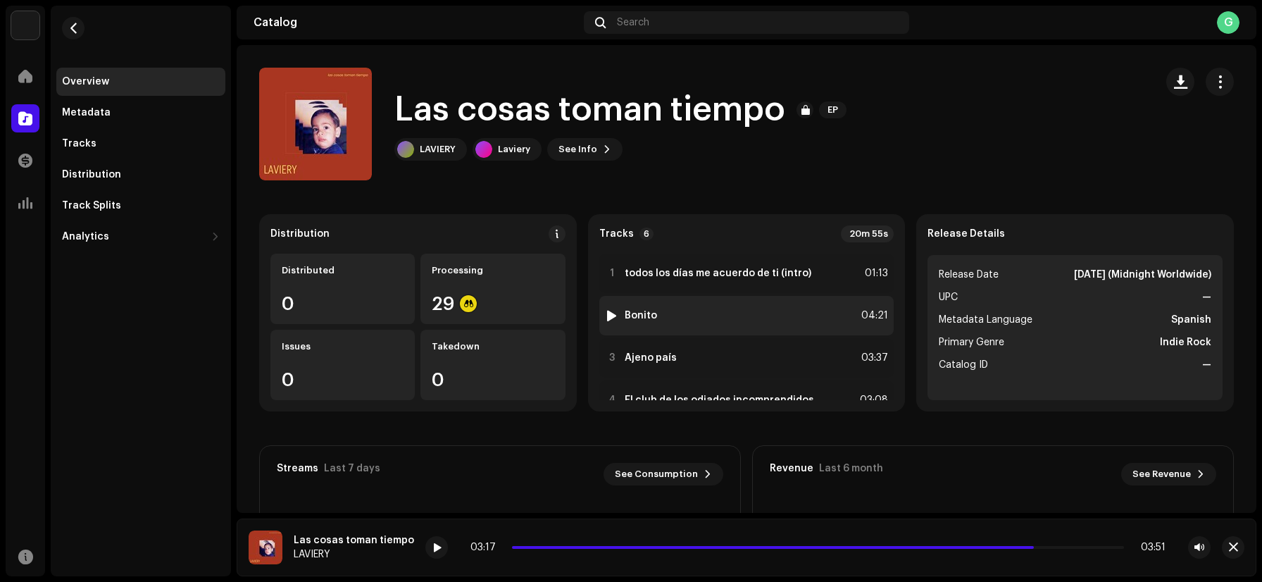
scroll to position [115, 0]
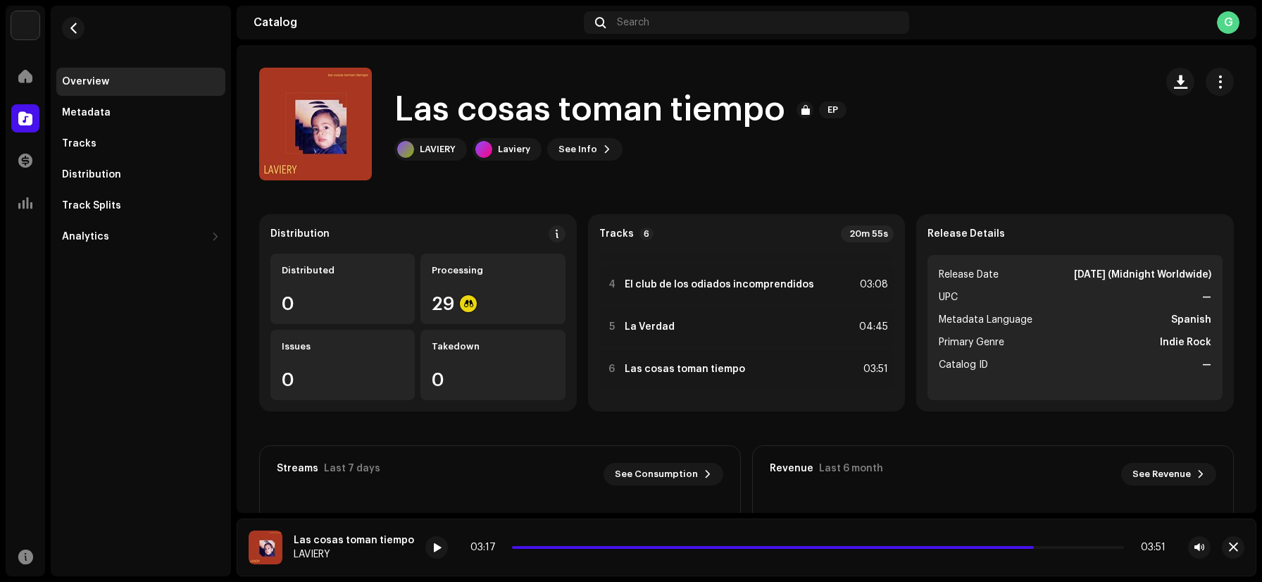
drag, startPoint x: 1046, startPoint y: 274, endPoint x: 1210, endPoint y: 272, distance: 163.3
click at [1210, 272] on ul "Release Date [DATE] (Midnight Worldwide) UPC — Metadata Language Spanish Primar…" at bounding box center [1074, 327] width 295 height 145
click at [1179, 278] on strong "[DATE] (Midnight Worldwide)" at bounding box center [1142, 274] width 137 height 17
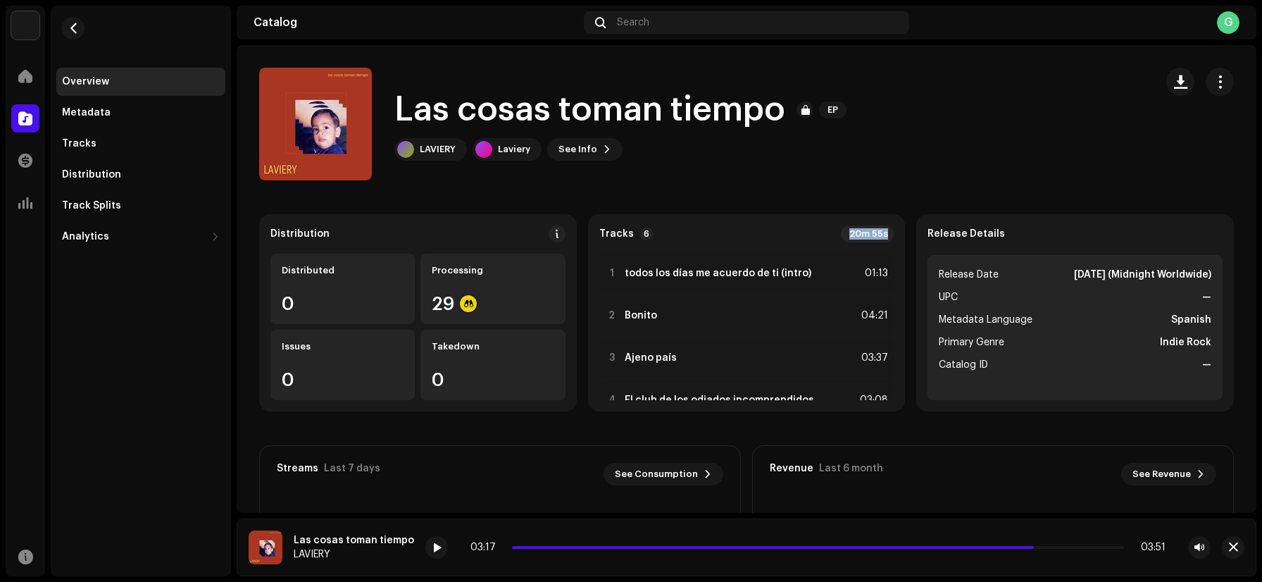
drag, startPoint x: 846, startPoint y: 234, endPoint x: 898, endPoint y: 234, distance: 52.8
click at [898, 234] on div "Tracks 6 20m 55s 1 todos los [PERSON_NAME] me acuerdo de ti (intro) 01:13 2 Bon…" at bounding box center [747, 312] width 318 height 197
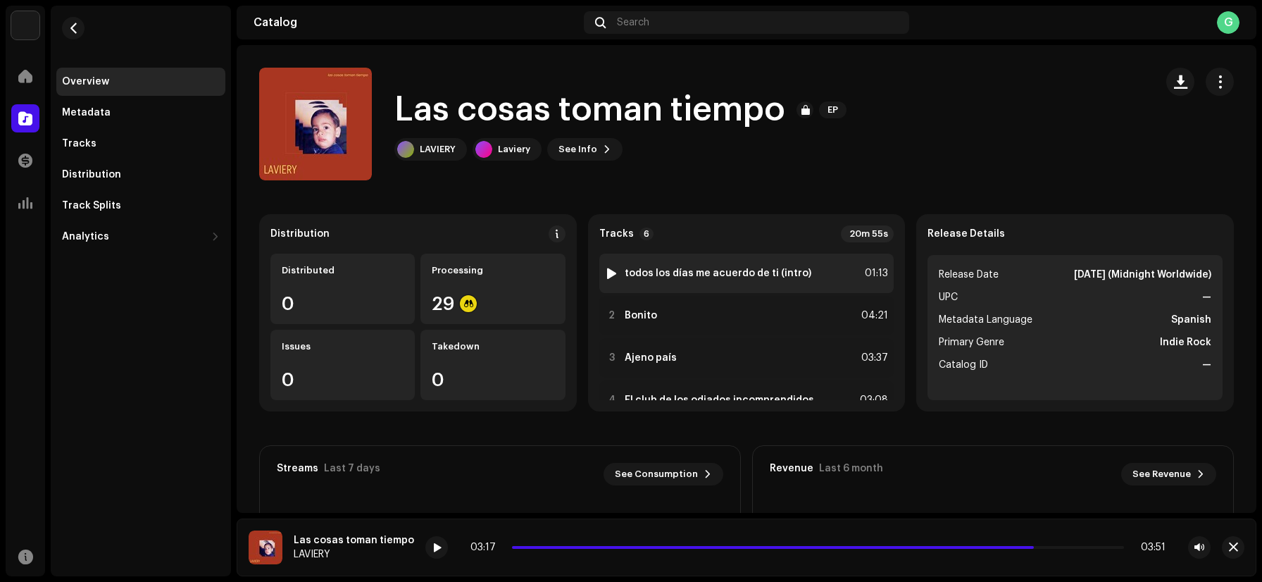
click at [611, 272] on div at bounding box center [611, 273] width 11 height 11
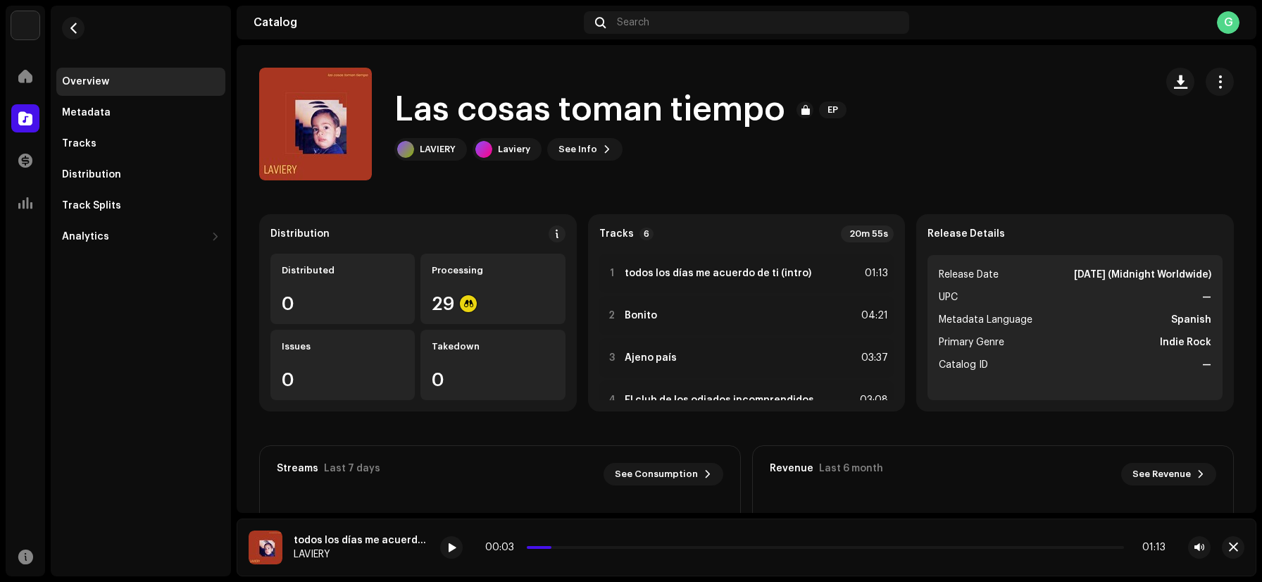
drag, startPoint x: 537, startPoint y: 546, endPoint x: 517, endPoint y: 547, distance: 20.4
click at [517, 547] on div "00:03 01:13" at bounding box center [825, 546] width 680 height 11
click at [532, 548] on div "00:03 01:13" at bounding box center [825, 546] width 680 height 11
drag, startPoint x: 552, startPoint y: 548, endPoint x: 495, endPoint y: 553, distance: 57.2
click at [495, 553] on div "00:00 01:13" at bounding box center [825, 547] width 770 height 23
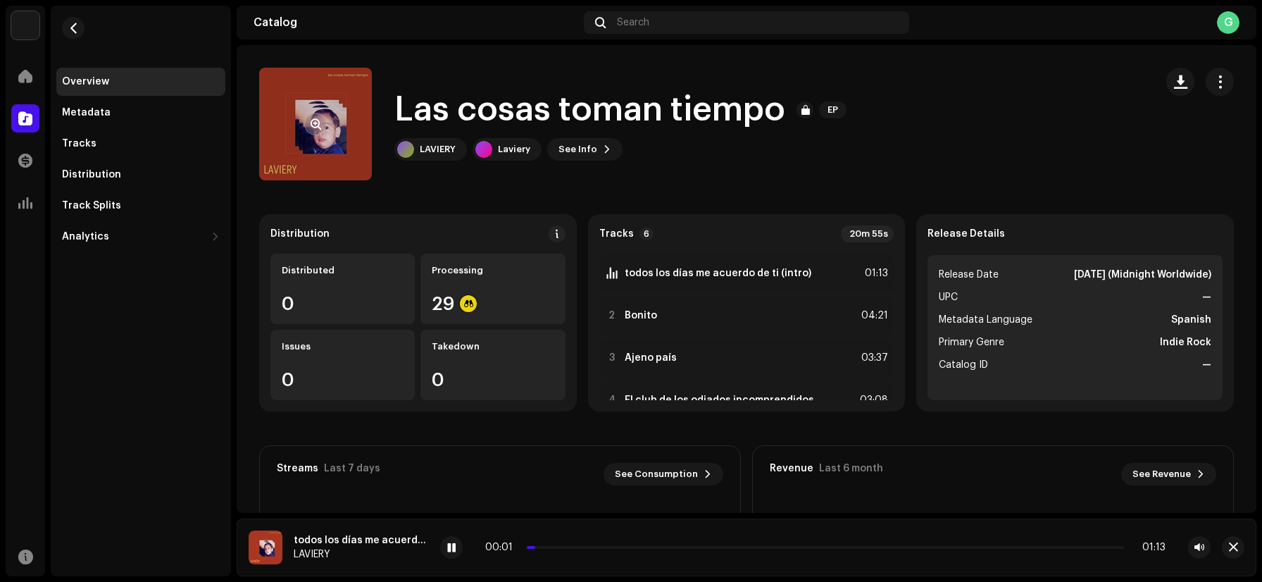
click at [327, 128] on re-a-cover at bounding box center [315, 124] width 113 height 113
click at [322, 127] on button "button" at bounding box center [315, 124] width 23 height 23
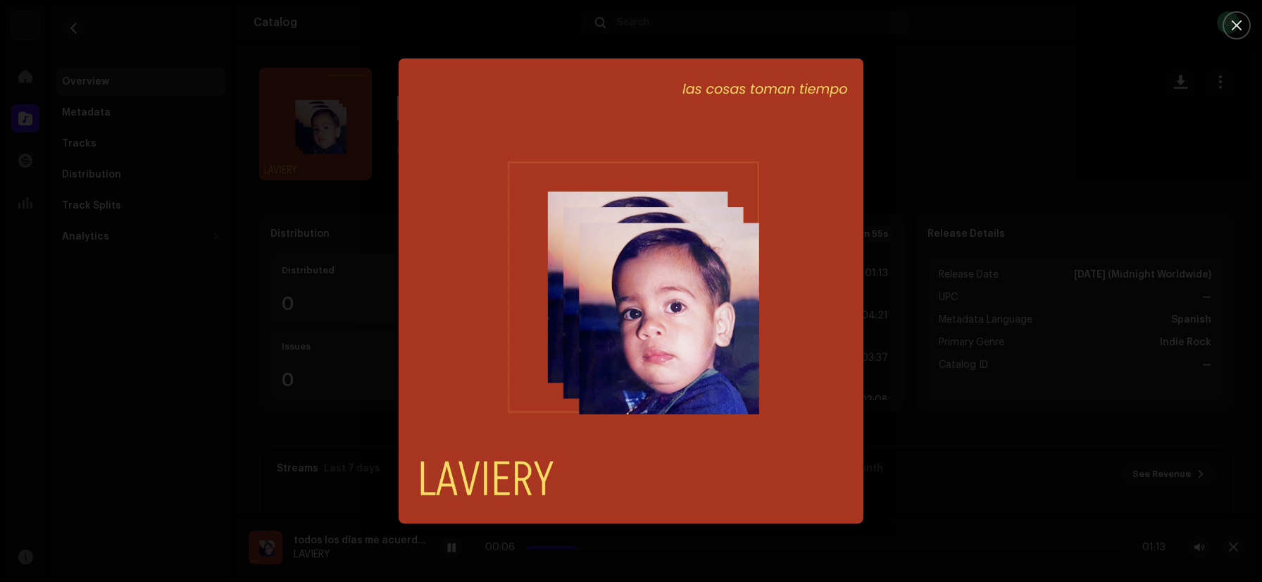
click at [1064, 368] on div at bounding box center [631, 291] width 1262 height 582
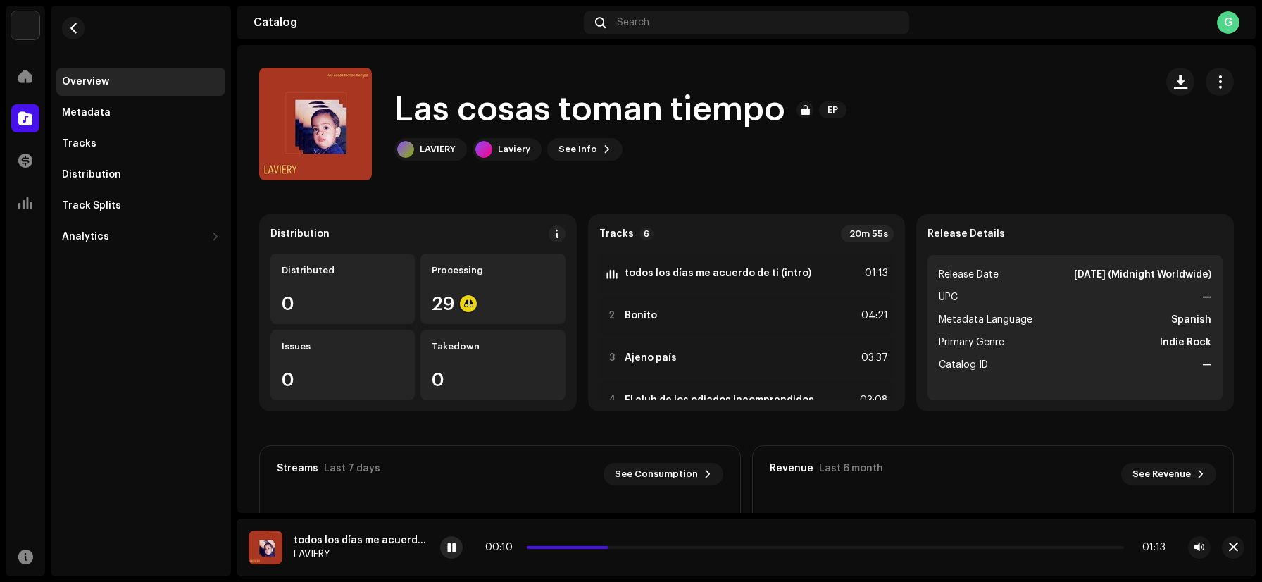
click at [451, 550] on span at bounding box center [451, 547] width 8 height 11
click at [506, 148] on div "Laviery" at bounding box center [514, 149] width 32 height 11
